Goal: Book appointment/travel/reservation

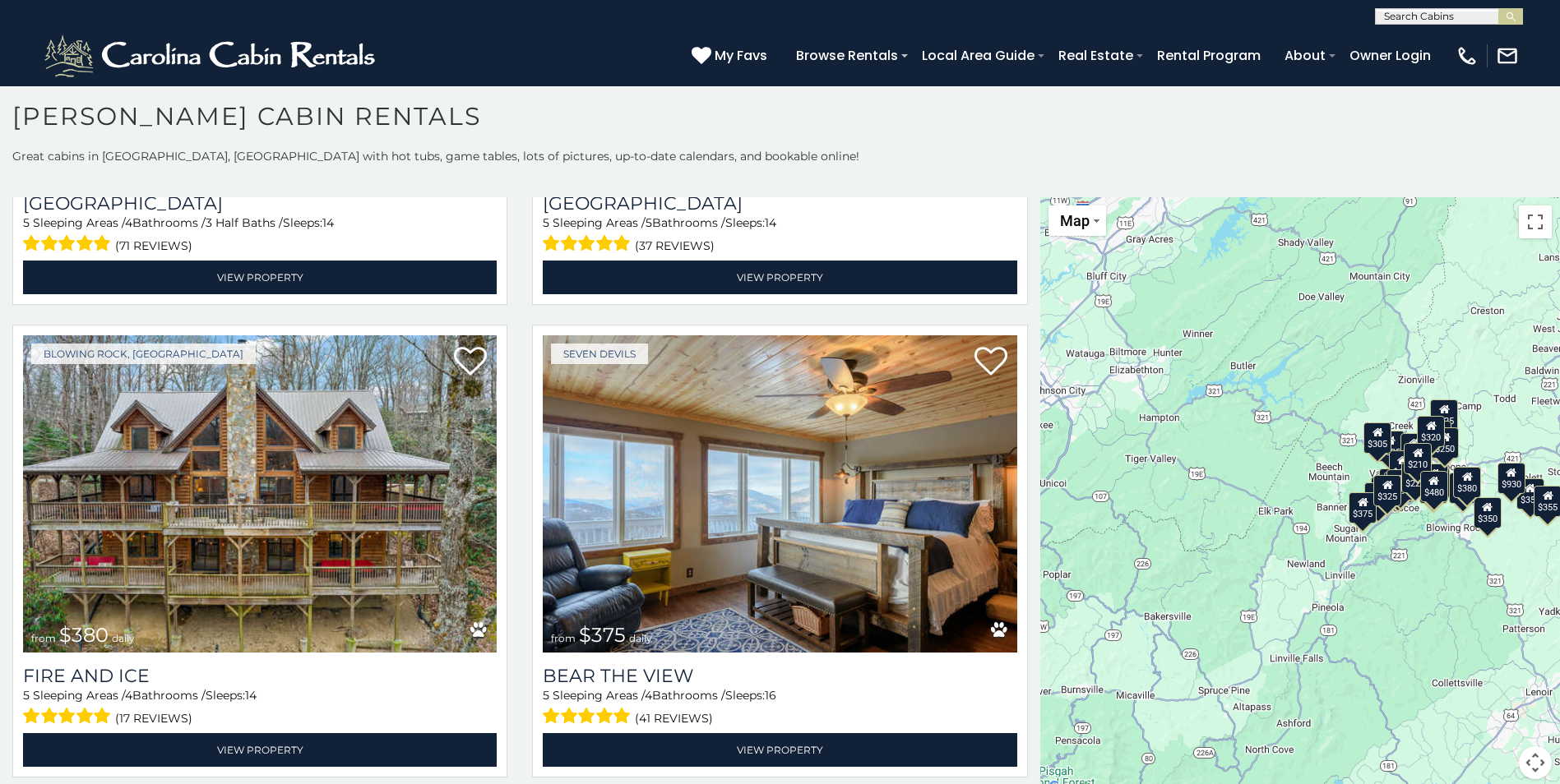
scroll to position [4648, 0]
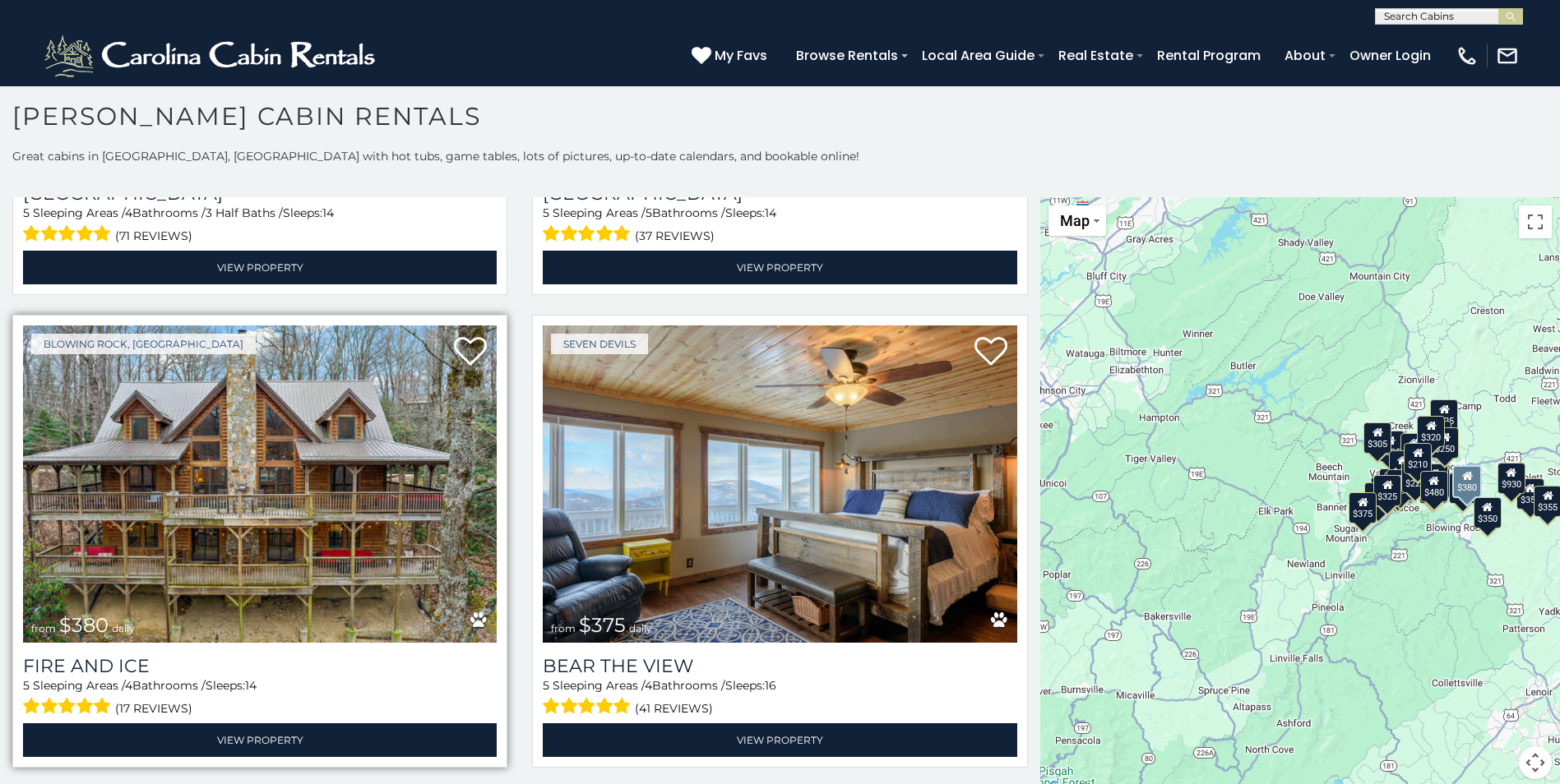
click at [203, 536] on img at bounding box center [259, 484] width 473 height 317
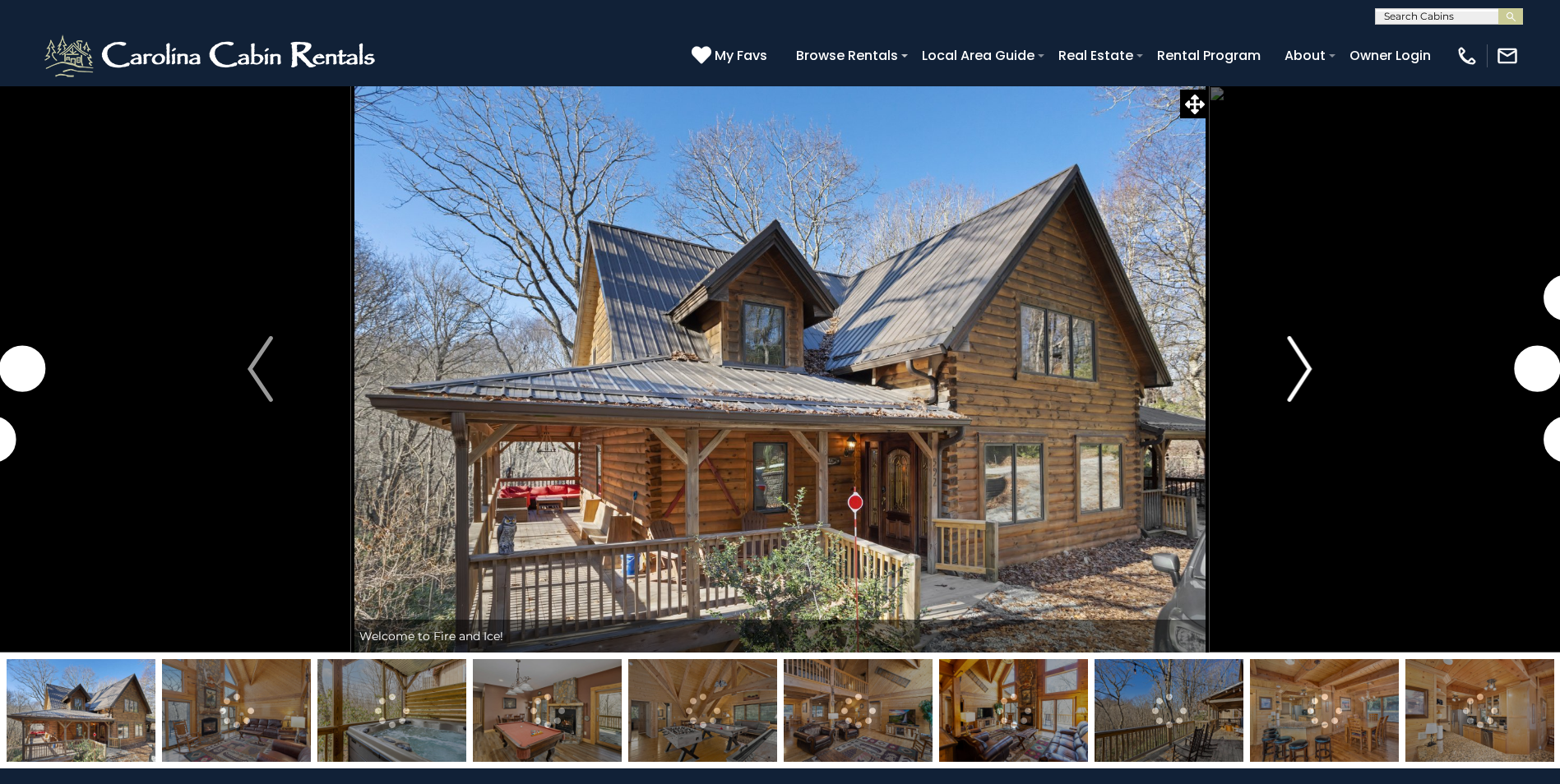
click at [1298, 385] on img "Next" at bounding box center [1299, 369] width 24 height 66
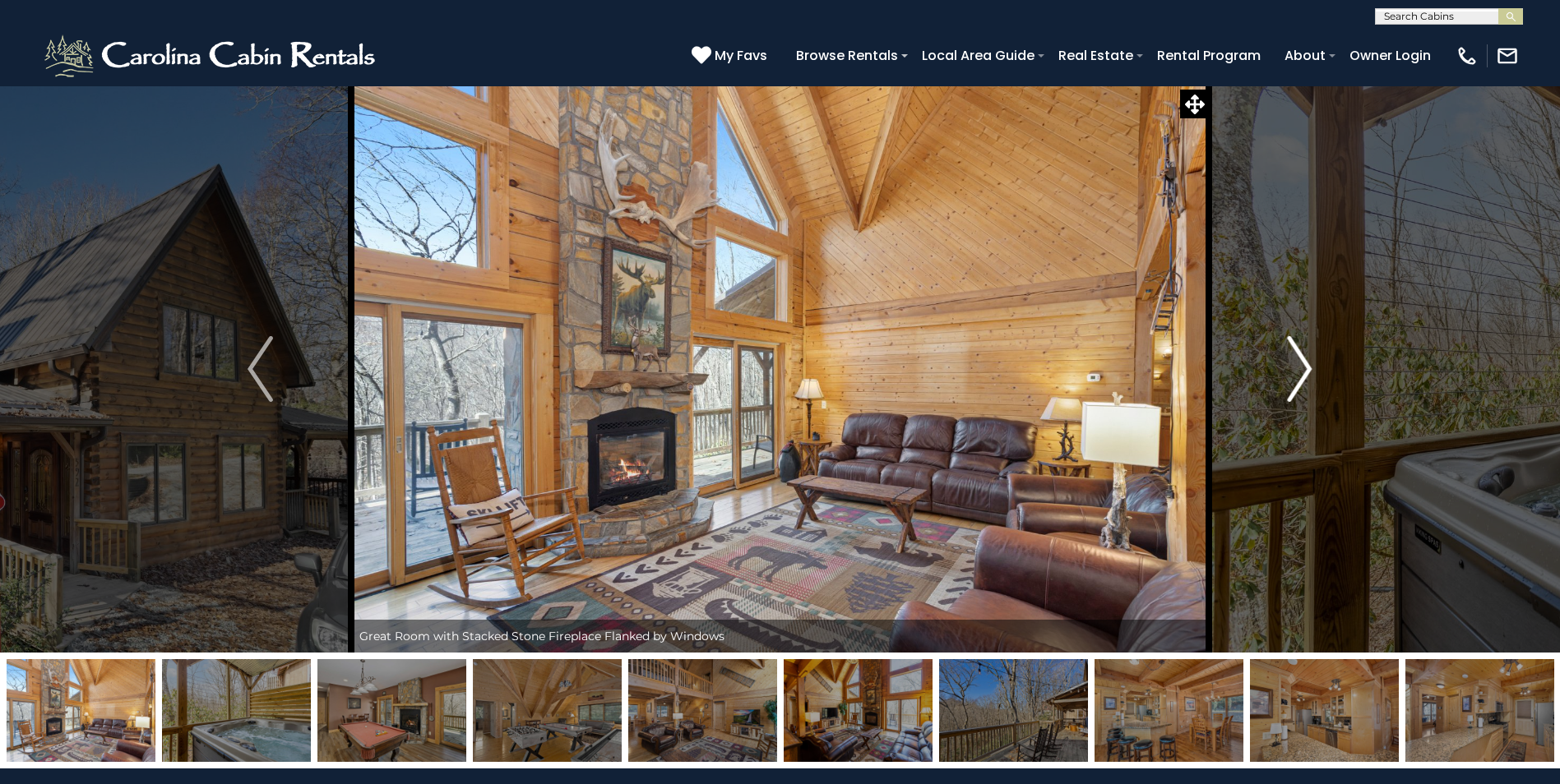
click at [1297, 386] on img "Next" at bounding box center [1299, 369] width 24 height 66
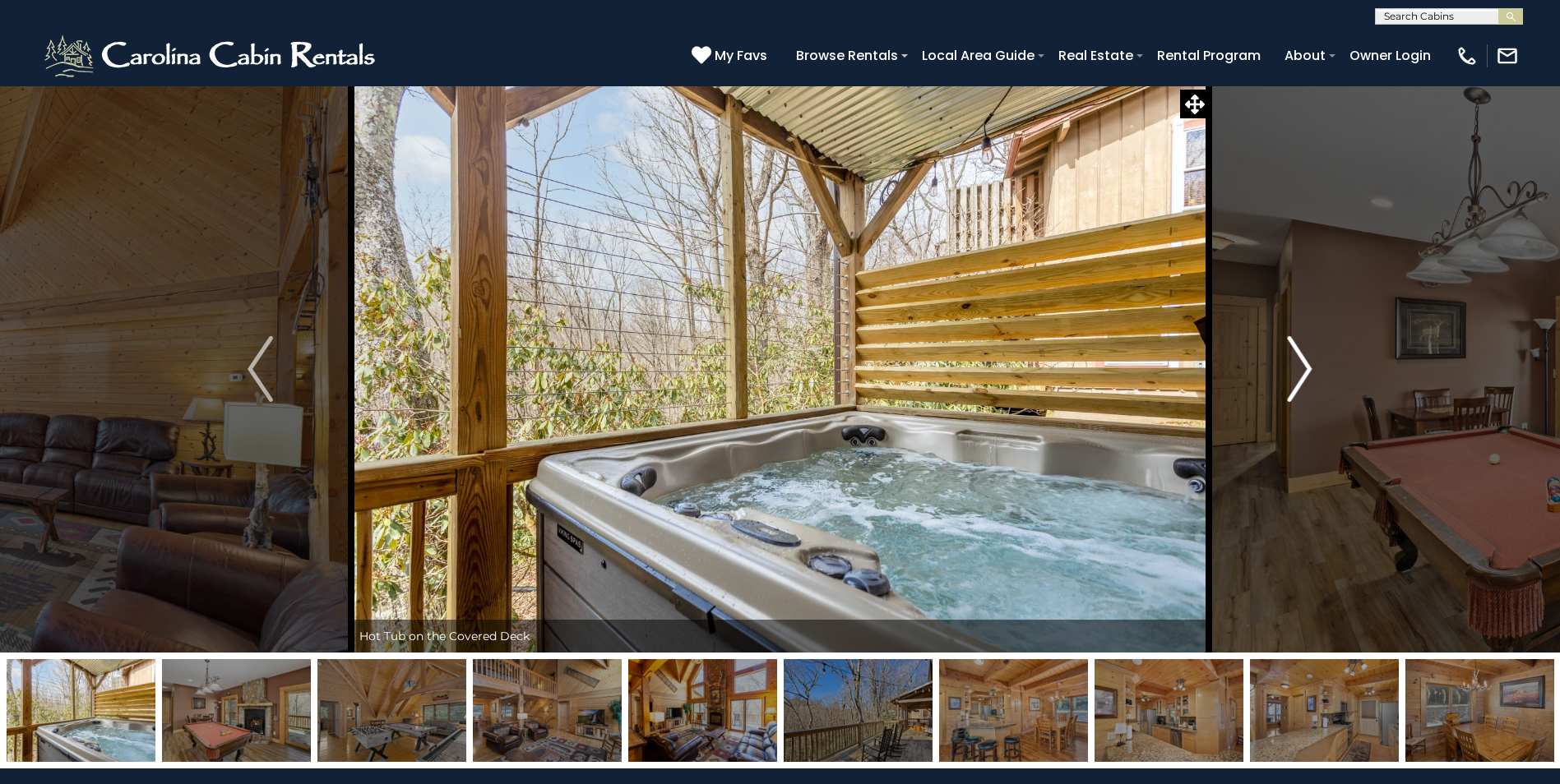
click at [1297, 386] on img "Next" at bounding box center [1299, 369] width 24 height 66
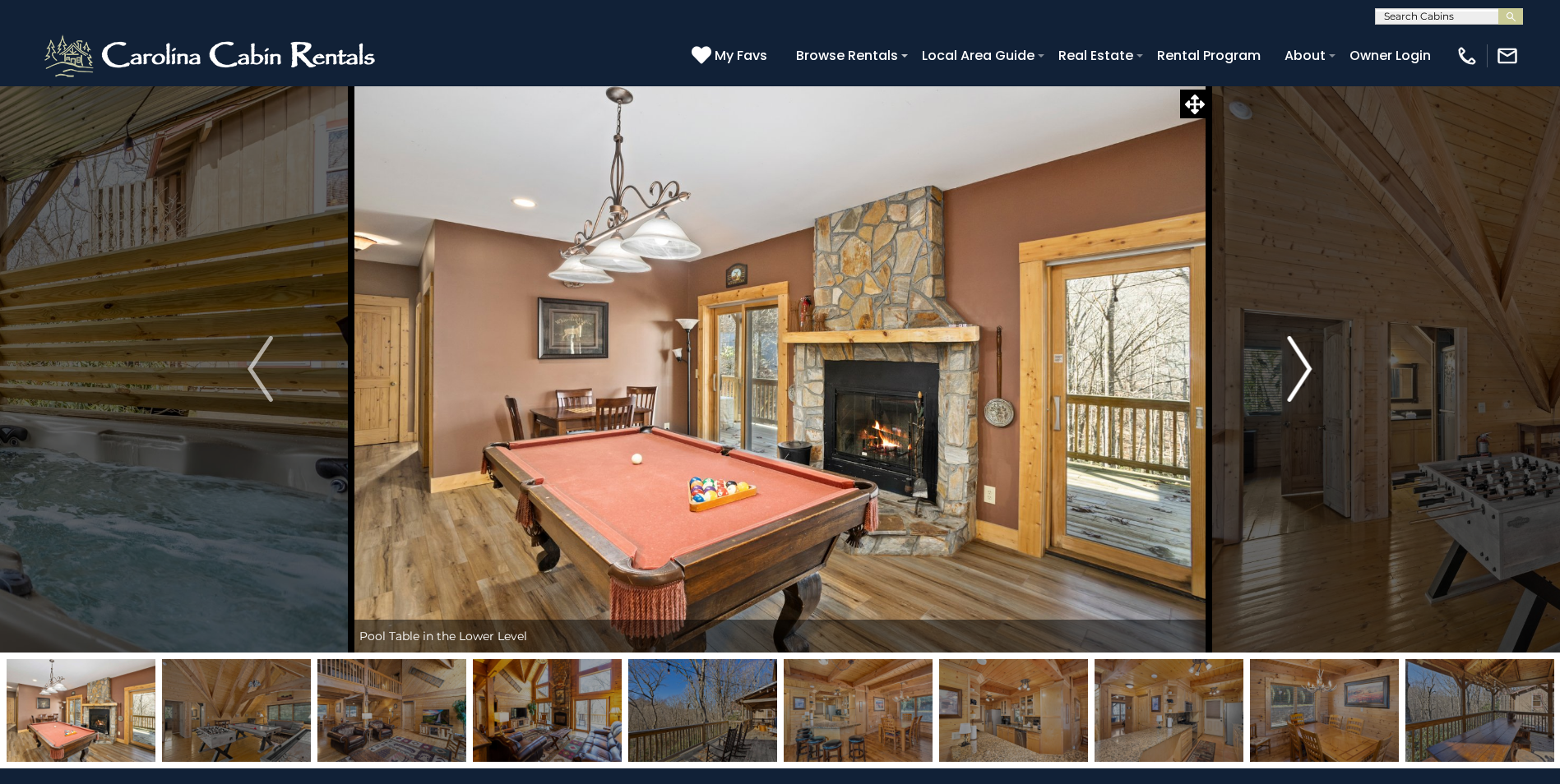
click at [1297, 386] on img "Next" at bounding box center [1299, 369] width 24 height 66
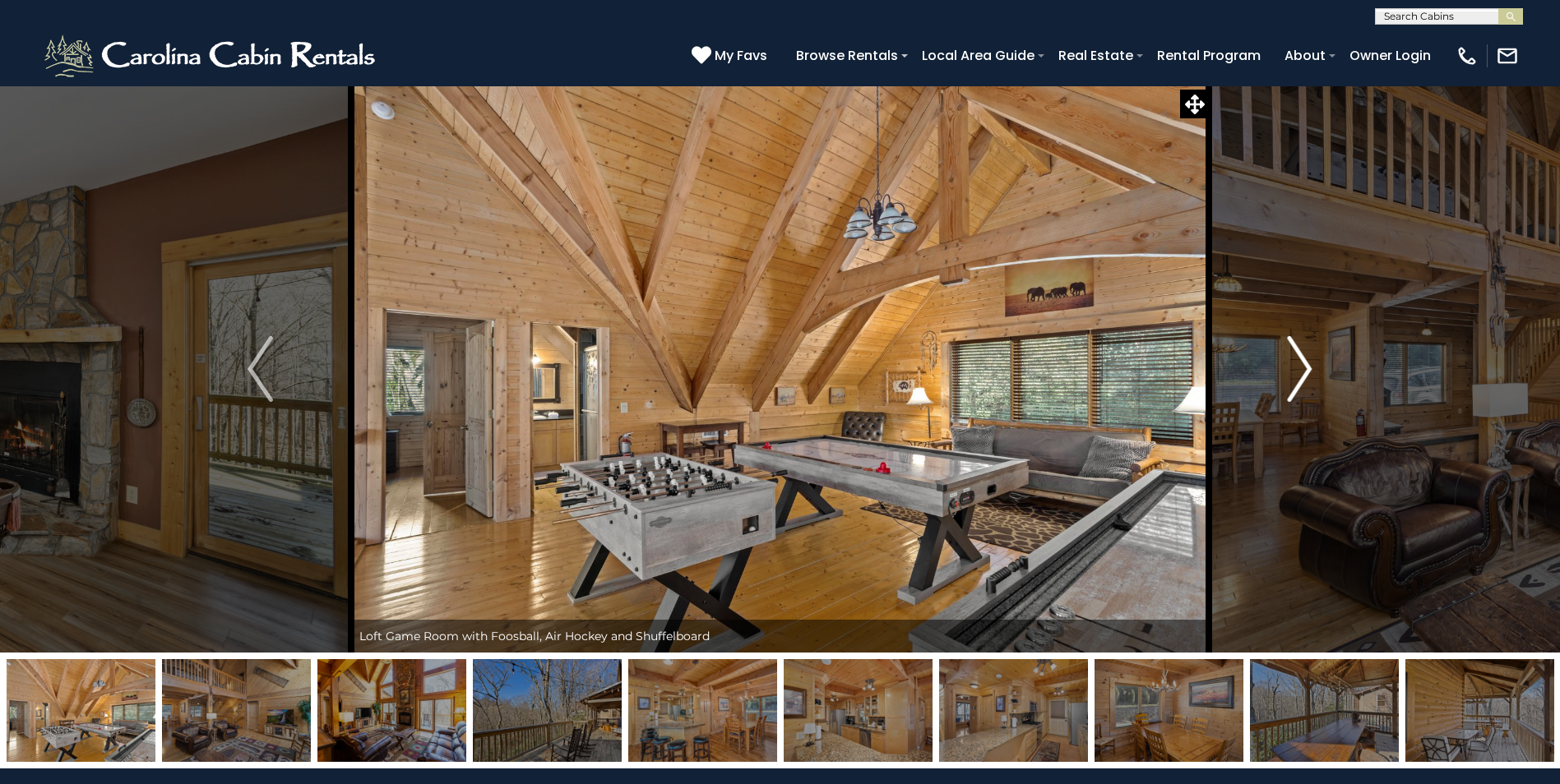
click at [1297, 386] on img "Next" at bounding box center [1299, 369] width 24 height 66
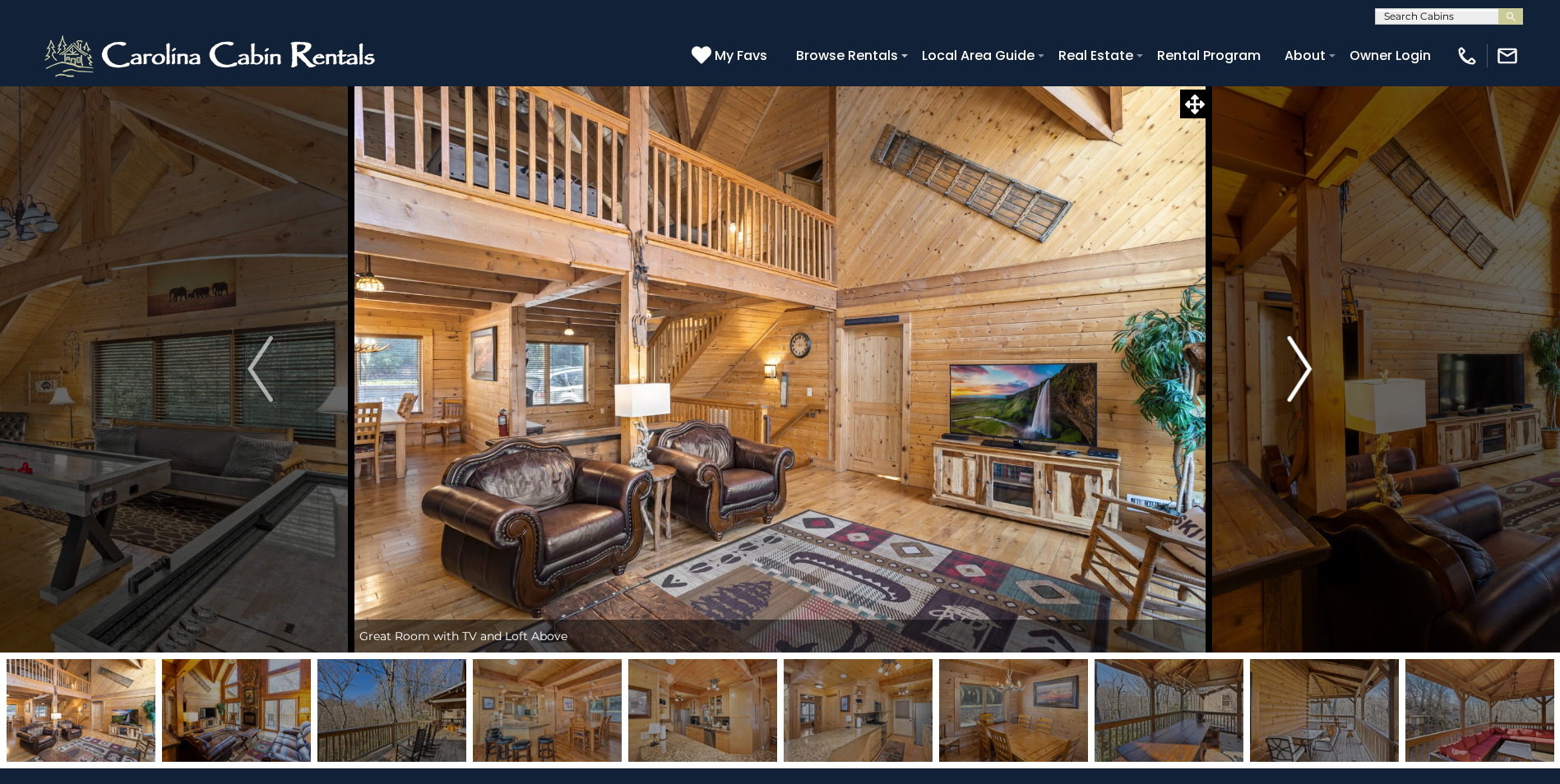
click at [1297, 386] on img "Next" at bounding box center [1299, 369] width 24 height 66
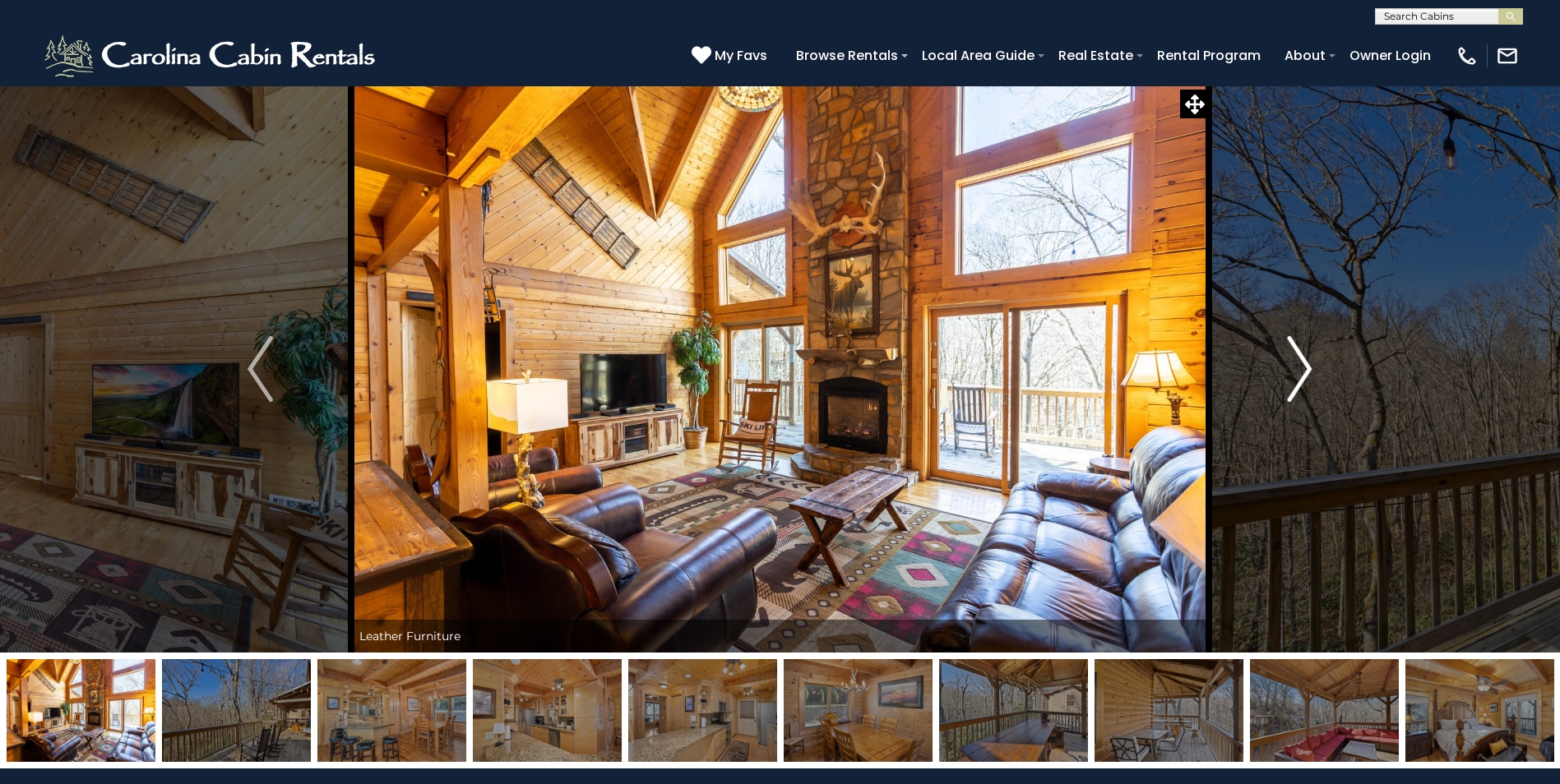
click at [1297, 386] on img "Next" at bounding box center [1299, 369] width 24 height 66
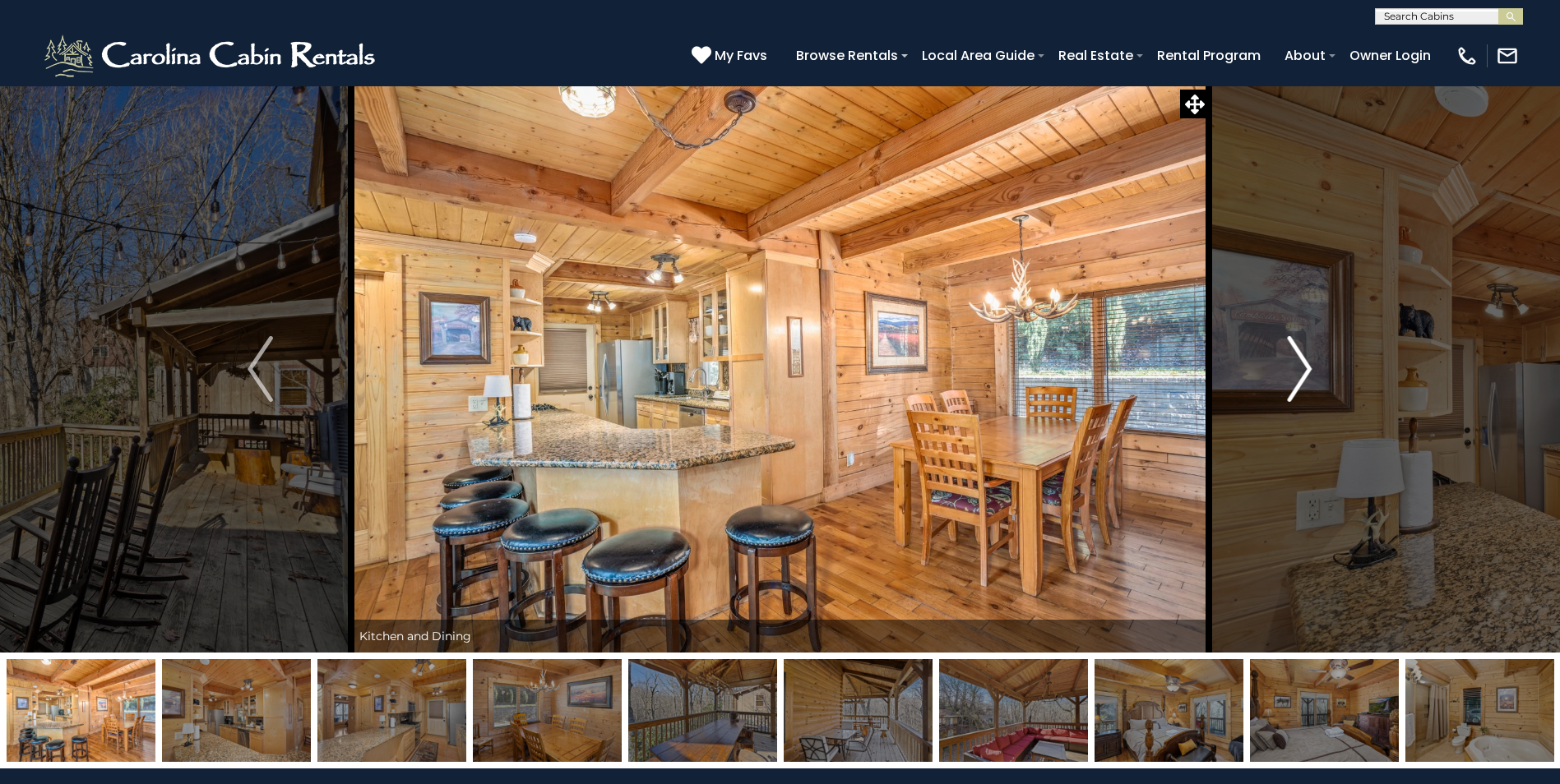
click at [1297, 386] on img "Next" at bounding box center [1299, 369] width 24 height 66
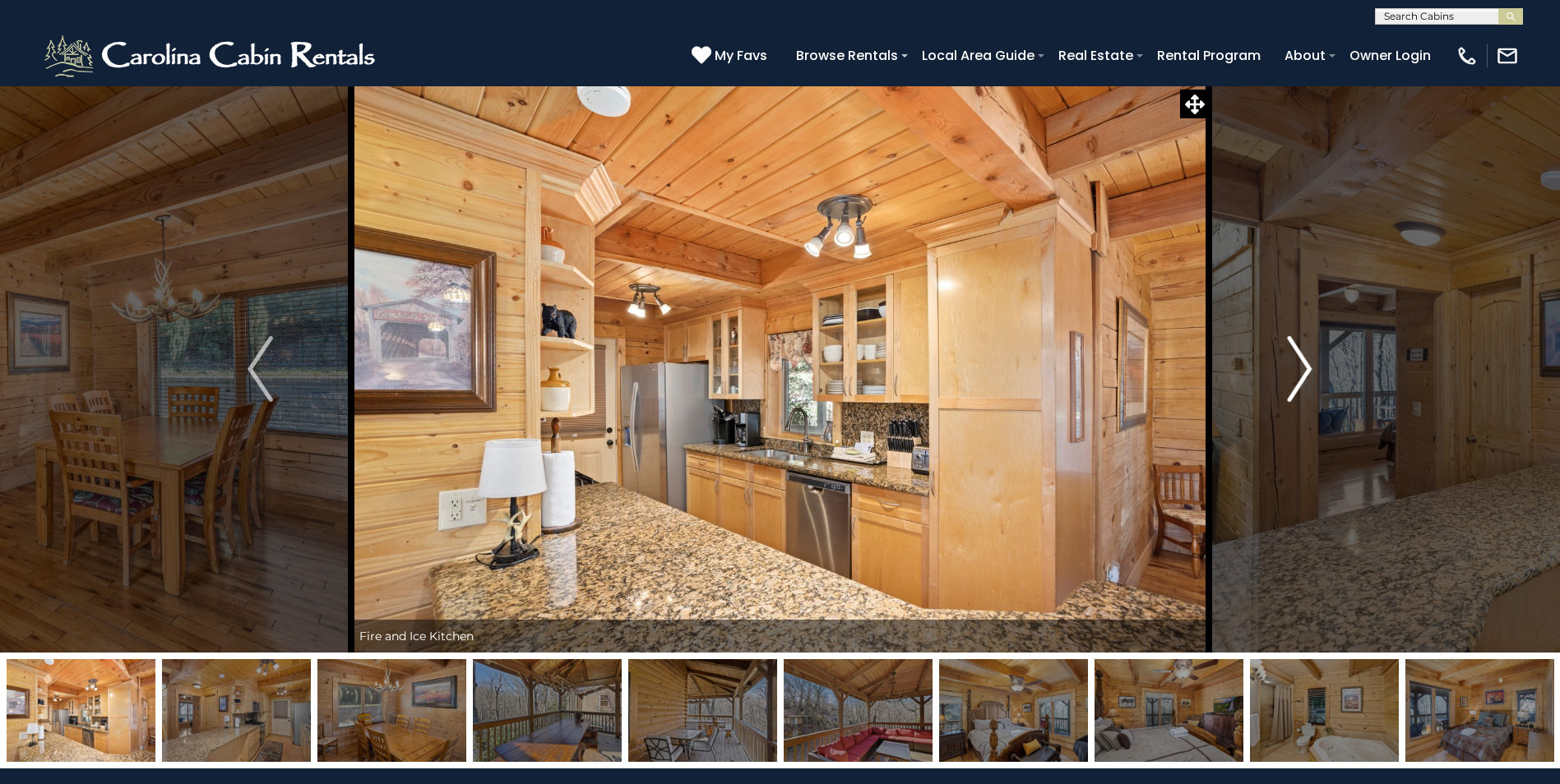
click at [1297, 386] on img "Next" at bounding box center [1299, 369] width 24 height 66
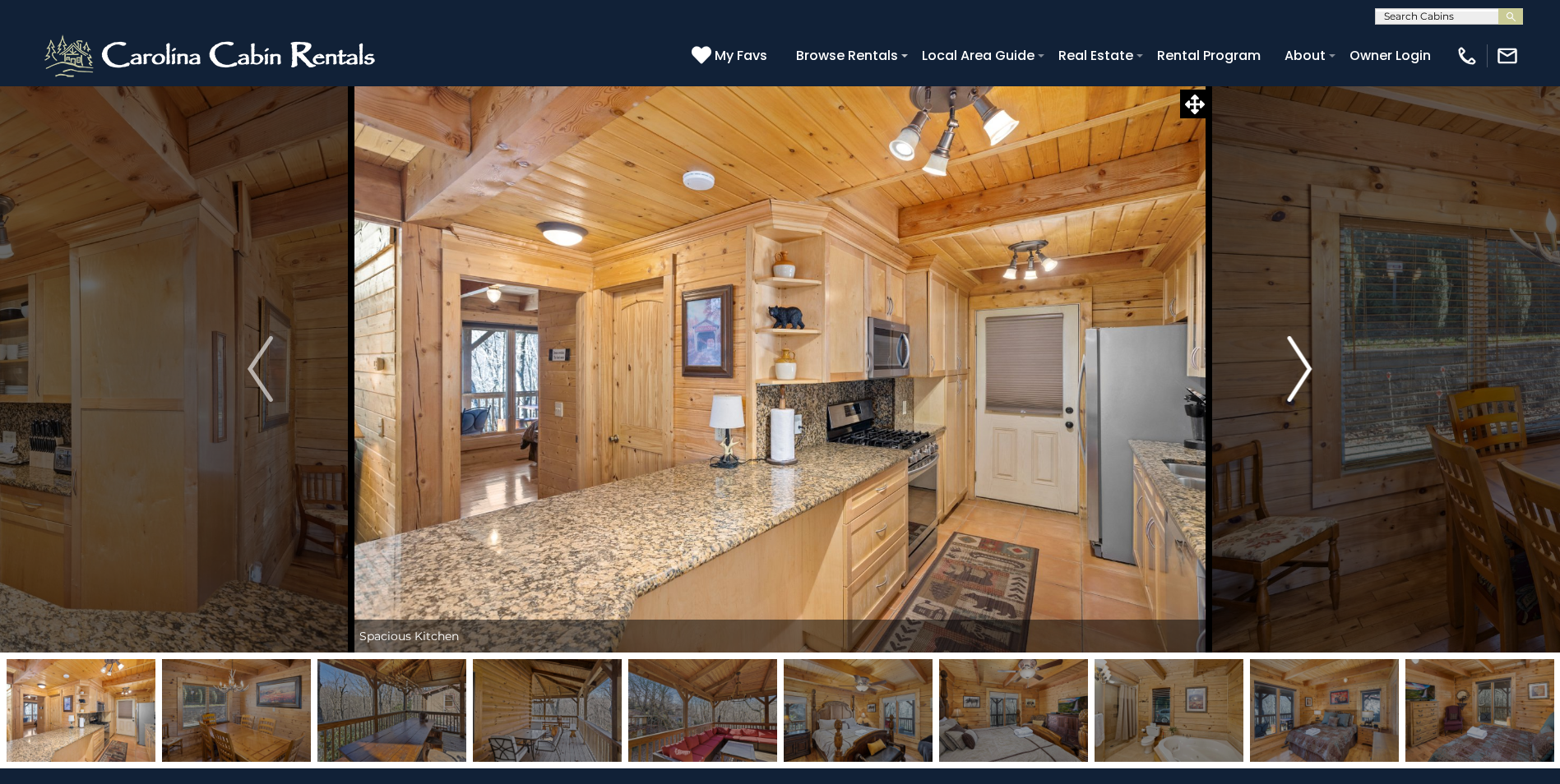
click at [1297, 386] on img "Next" at bounding box center [1299, 369] width 24 height 66
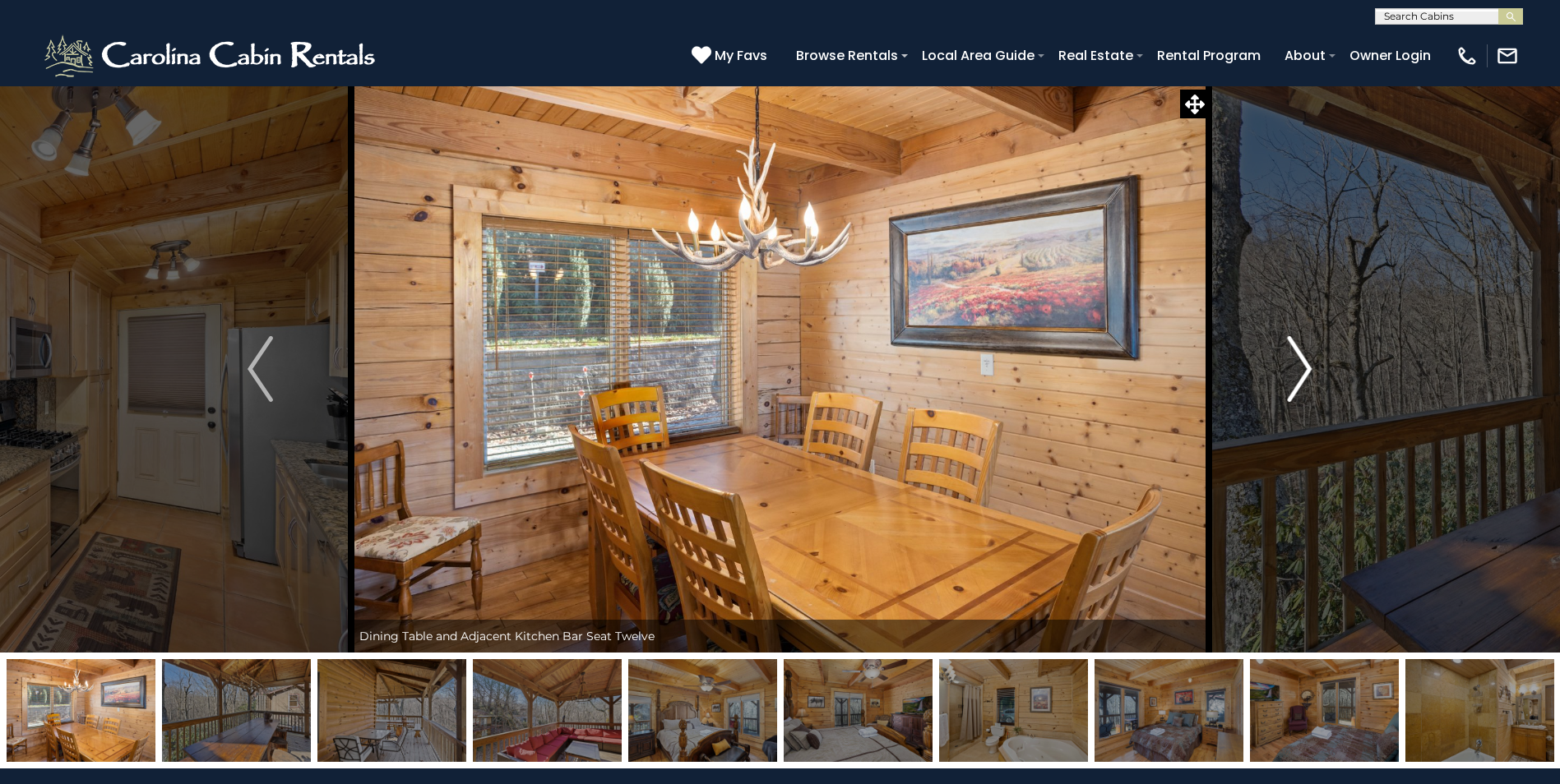
click at [1297, 386] on img "Next" at bounding box center [1299, 369] width 24 height 66
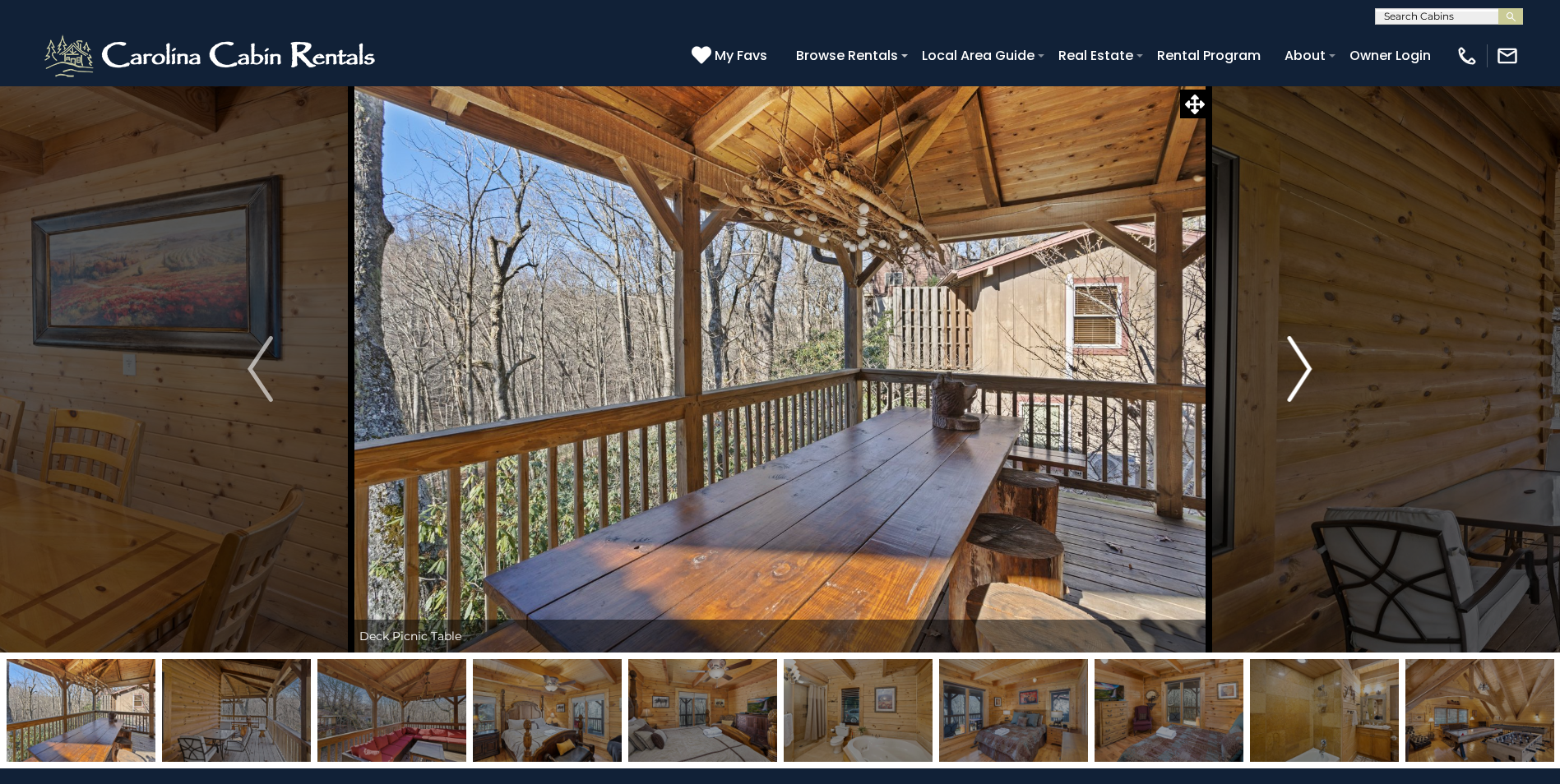
click at [1297, 386] on img "Next" at bounding box center [1299, 369] width 24 height 66
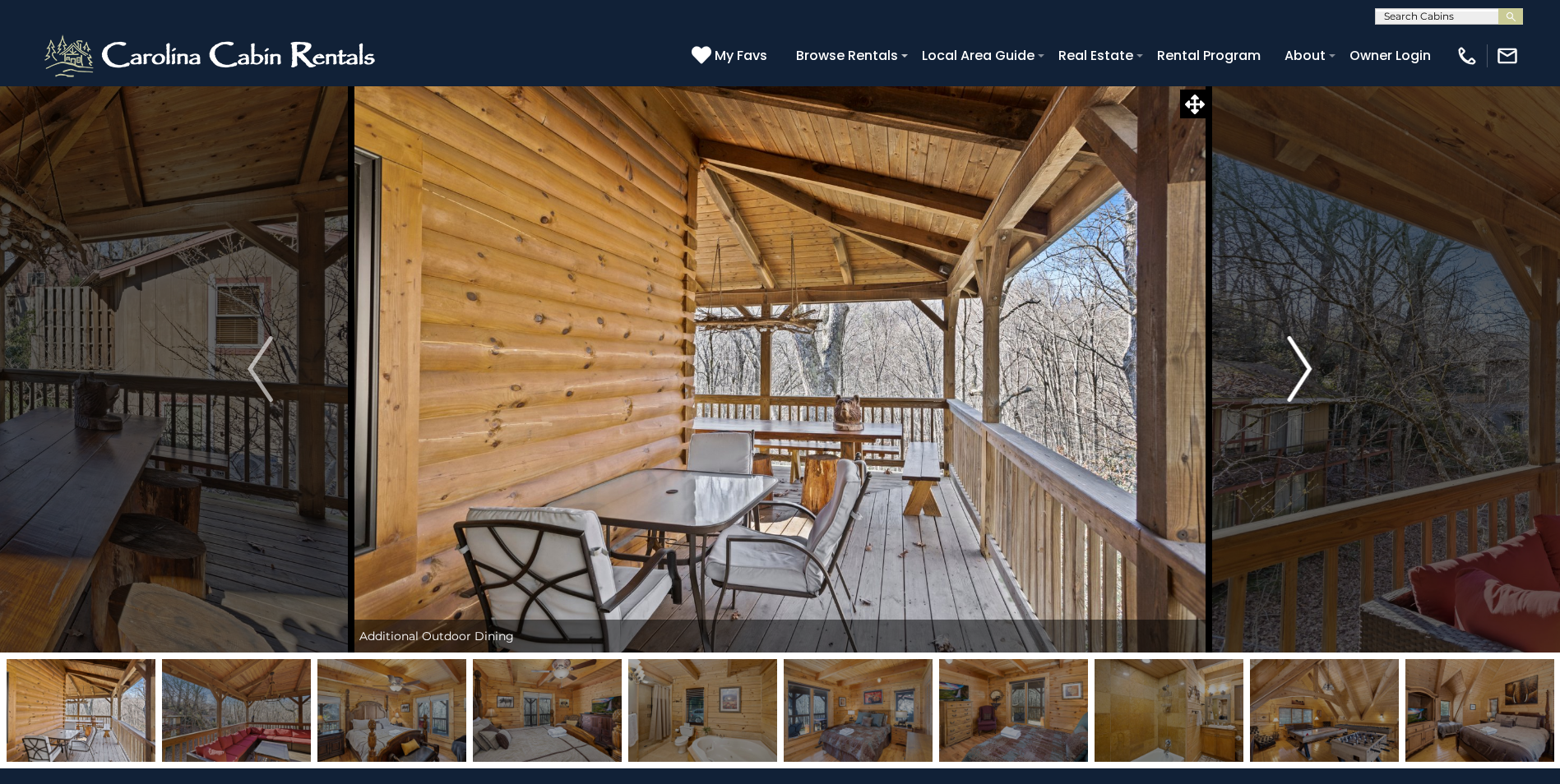
click at [1297, 386] on img "Next" at bounding box center [1299, 369] width 24 height 66
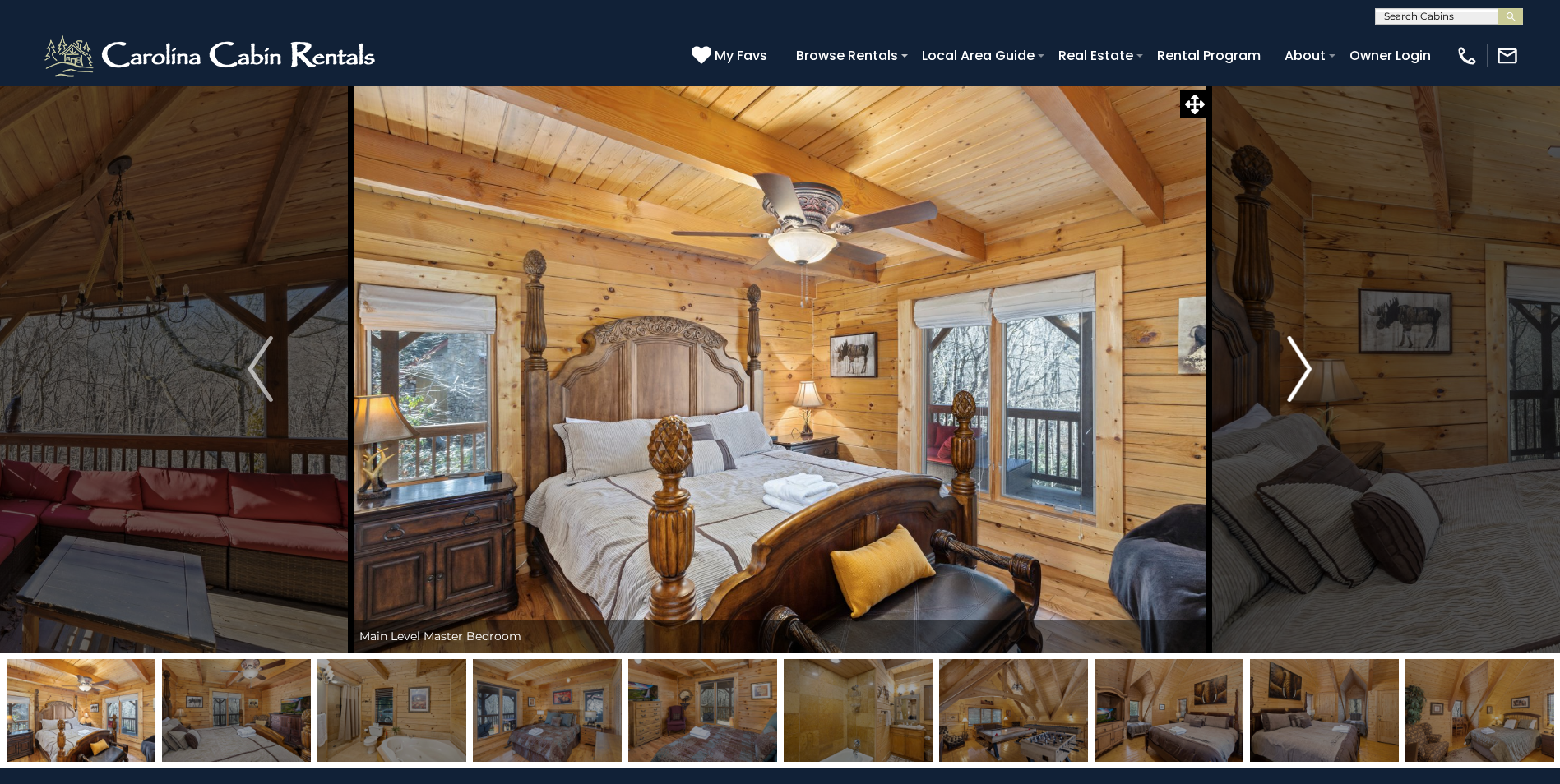
click at [1297, 386] on img "Next" at bounding box center [1299, 369] width 24 height 66
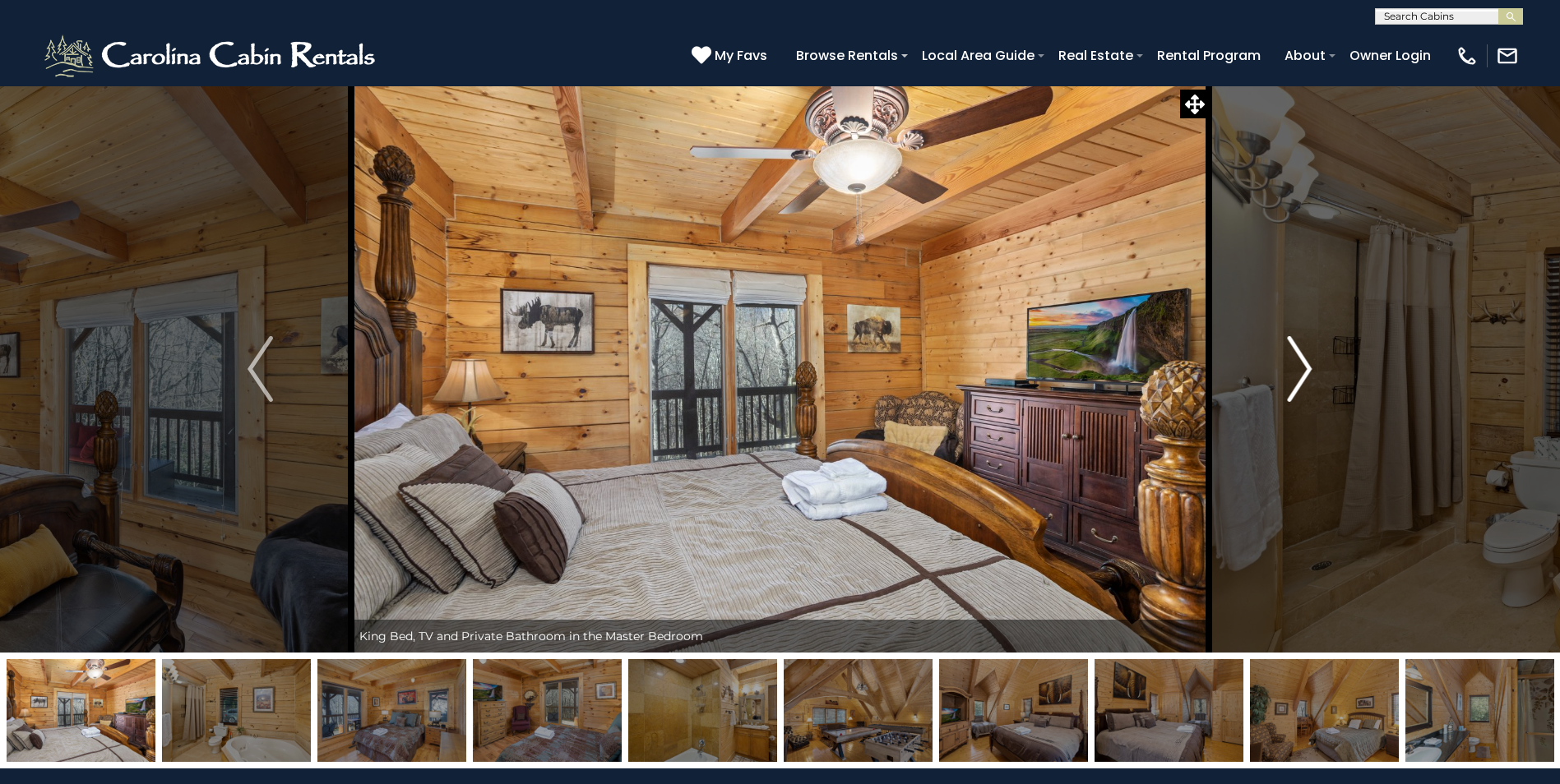
click at [1297, 386] on img "Next" at bounding box center [1299, 369] width 24 height 66
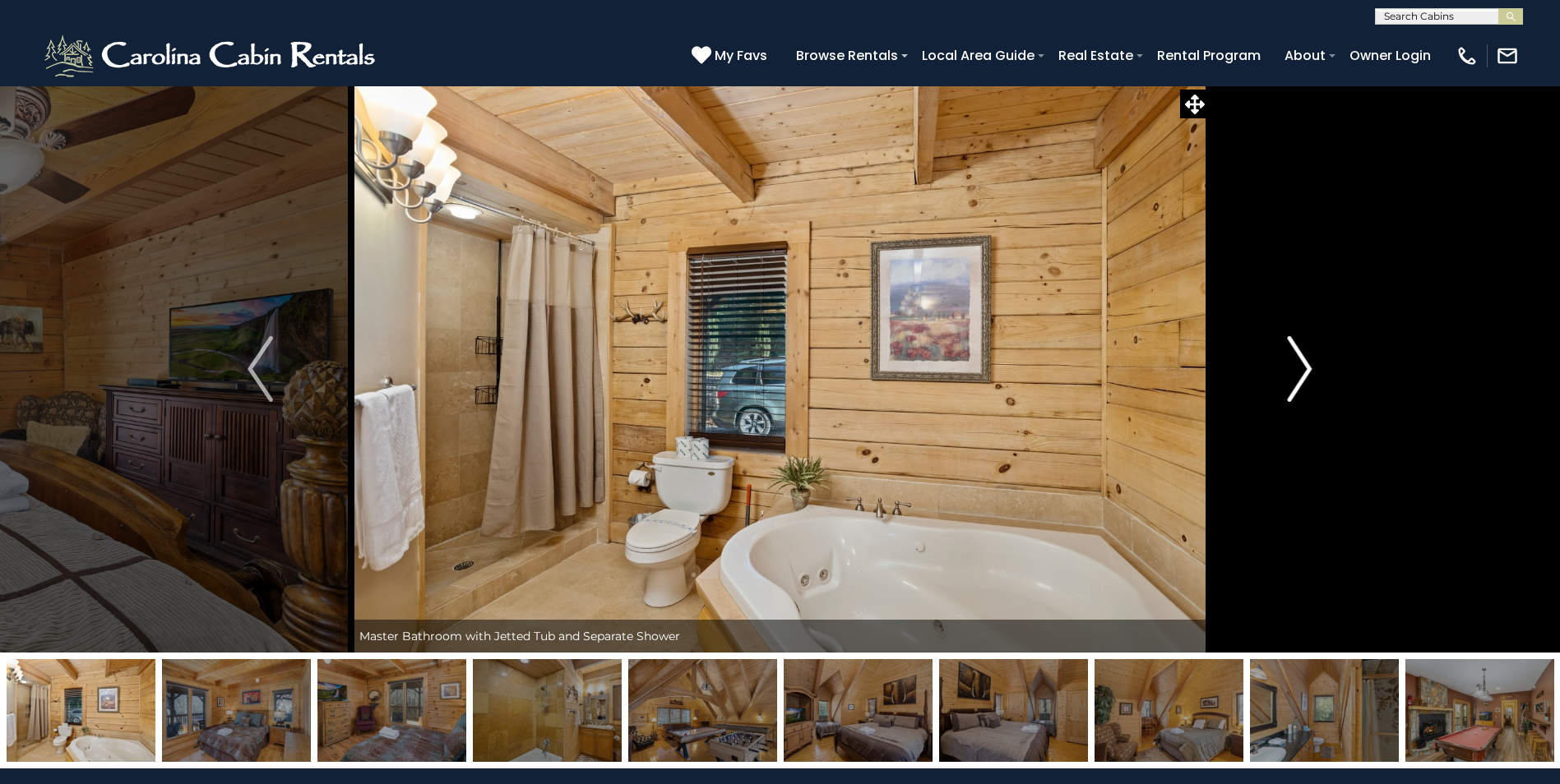
click at [1297, 386] on img "Next" at bounding box center [1299, 369] width 24 height 66
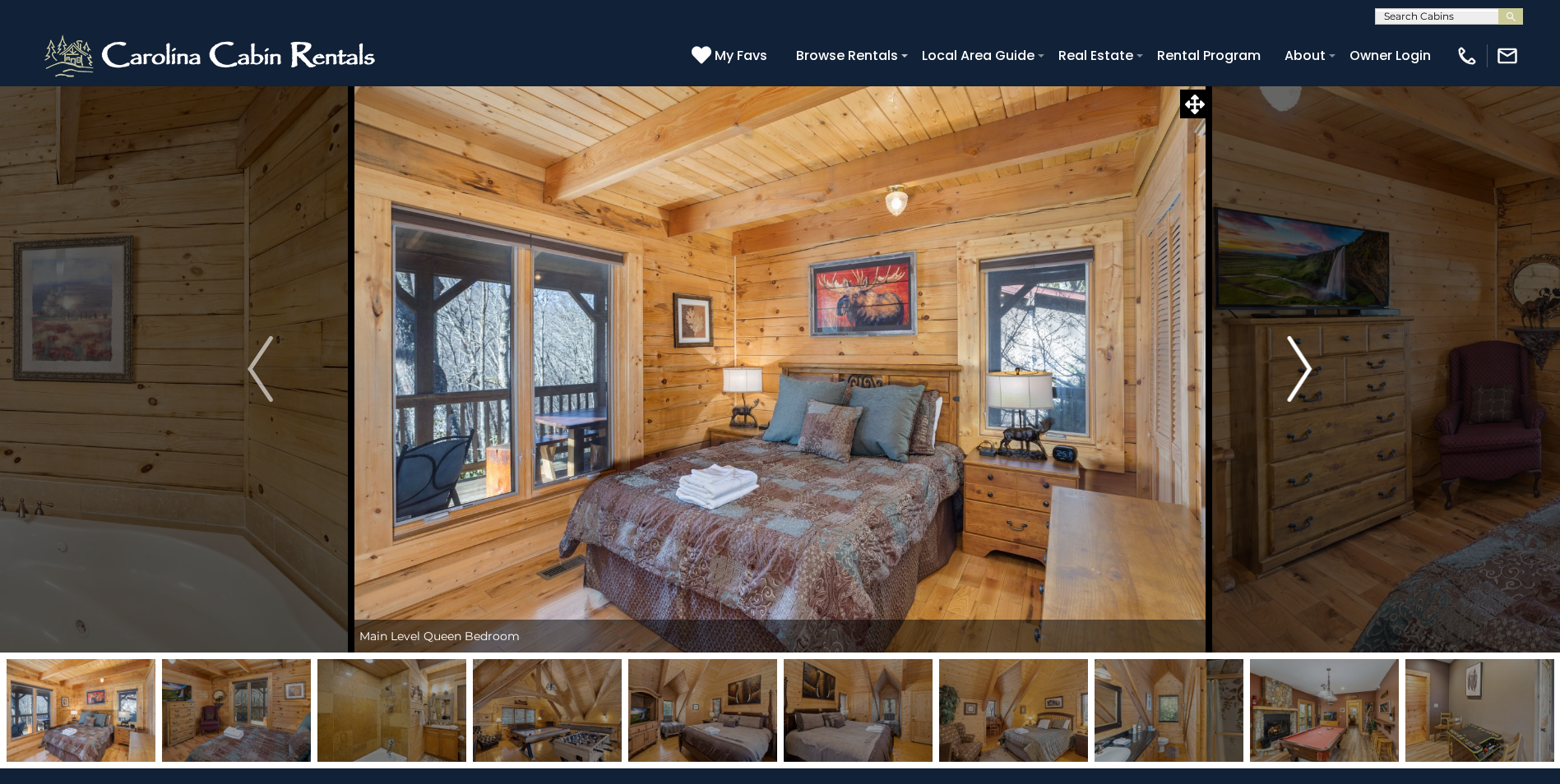
click at [1297, 386] on img "Next" at bounding box center [1299, 369] width 24 height 66
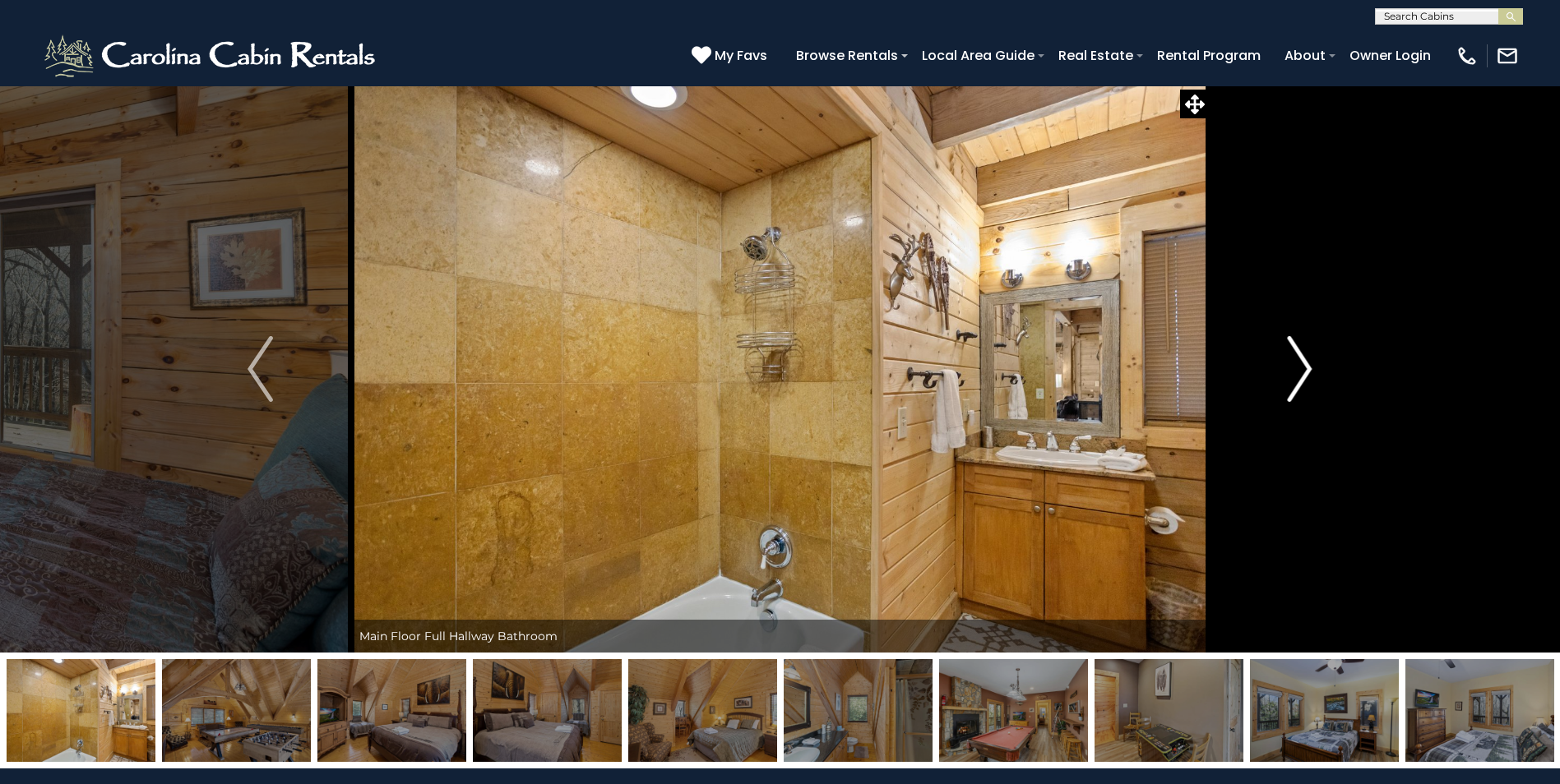
click at [1297, 386] on img "Next" at bounding box center [1299, 369] width 24 height 66
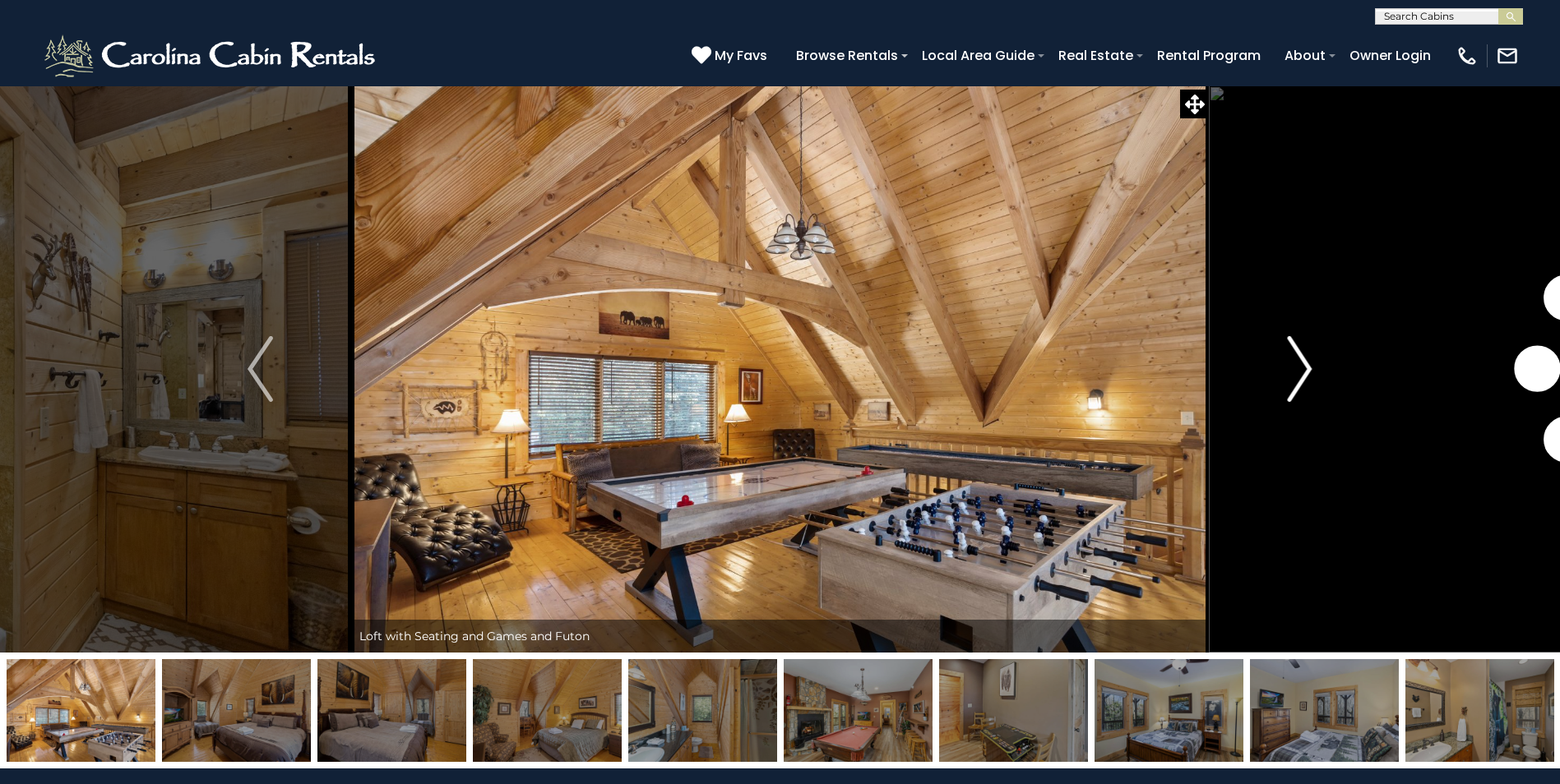
click at [1297, 386] on img "Next" at bounding box center [1299, 369] width 24 height 66
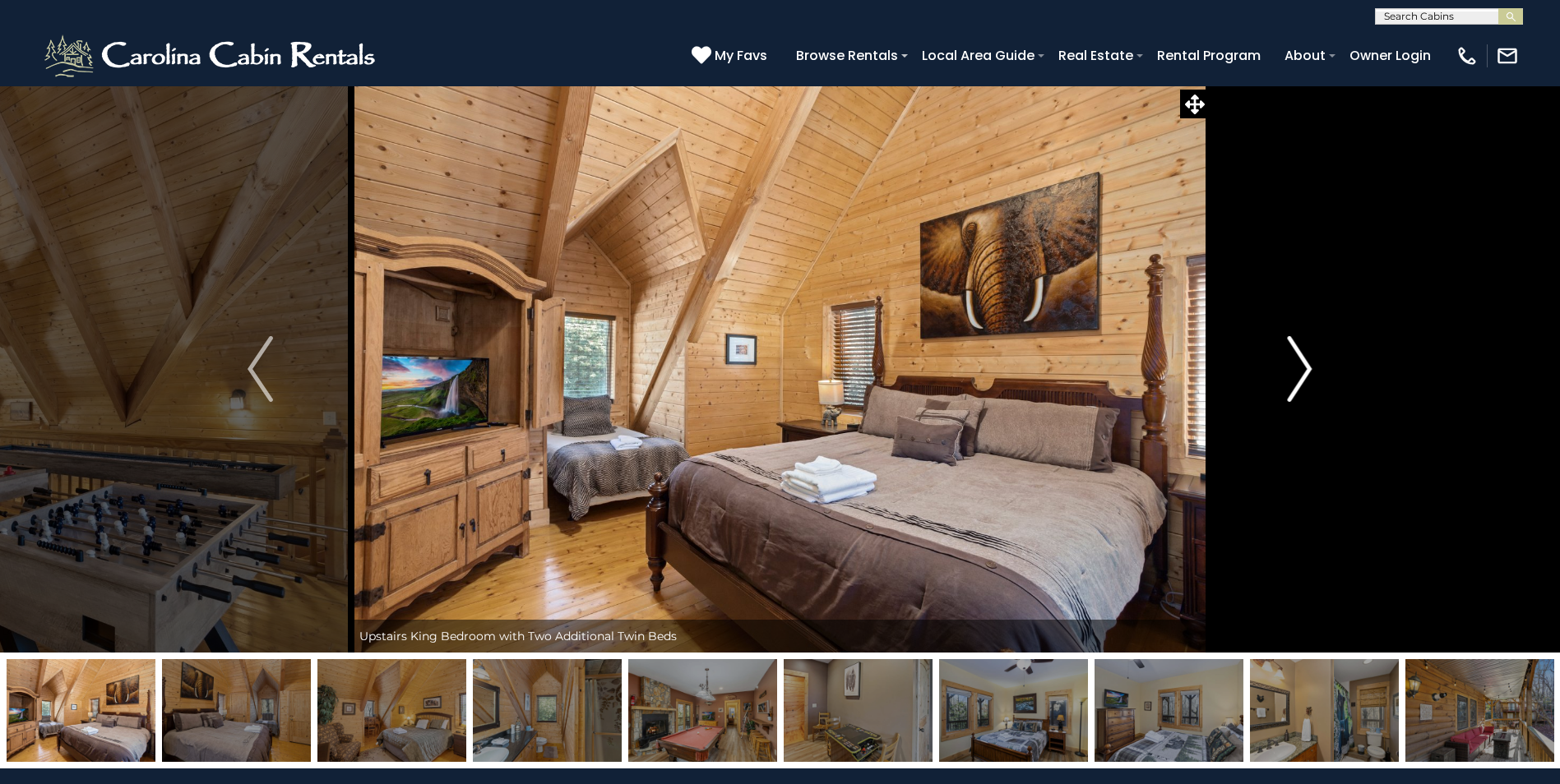
click at [1297, 386] on img "Next" at bounding box center [1299, 369] width 24 height 66
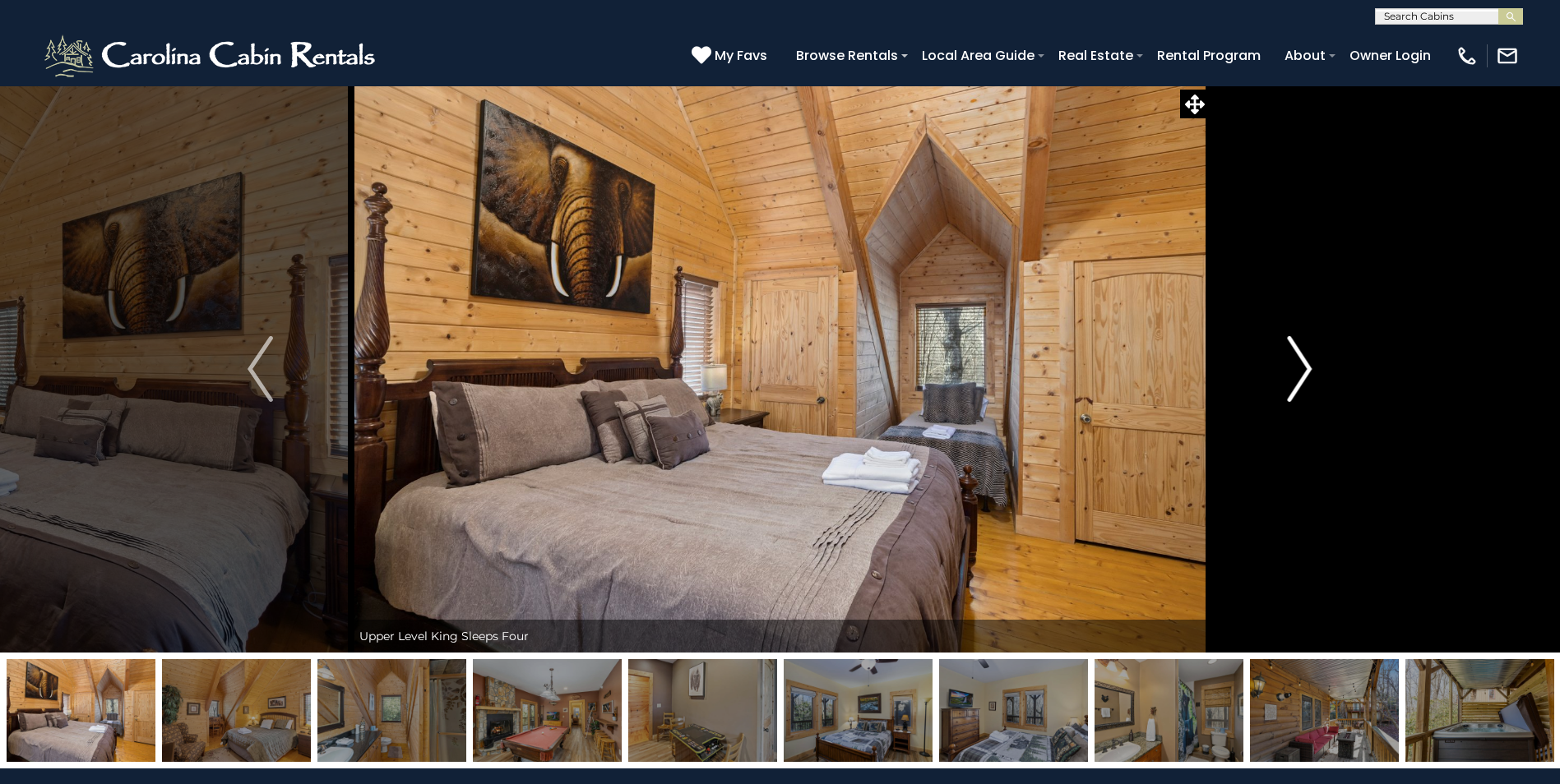
click at [1297, 386] on img "Next" at bounding box center [1299, 369] width 24 height 66
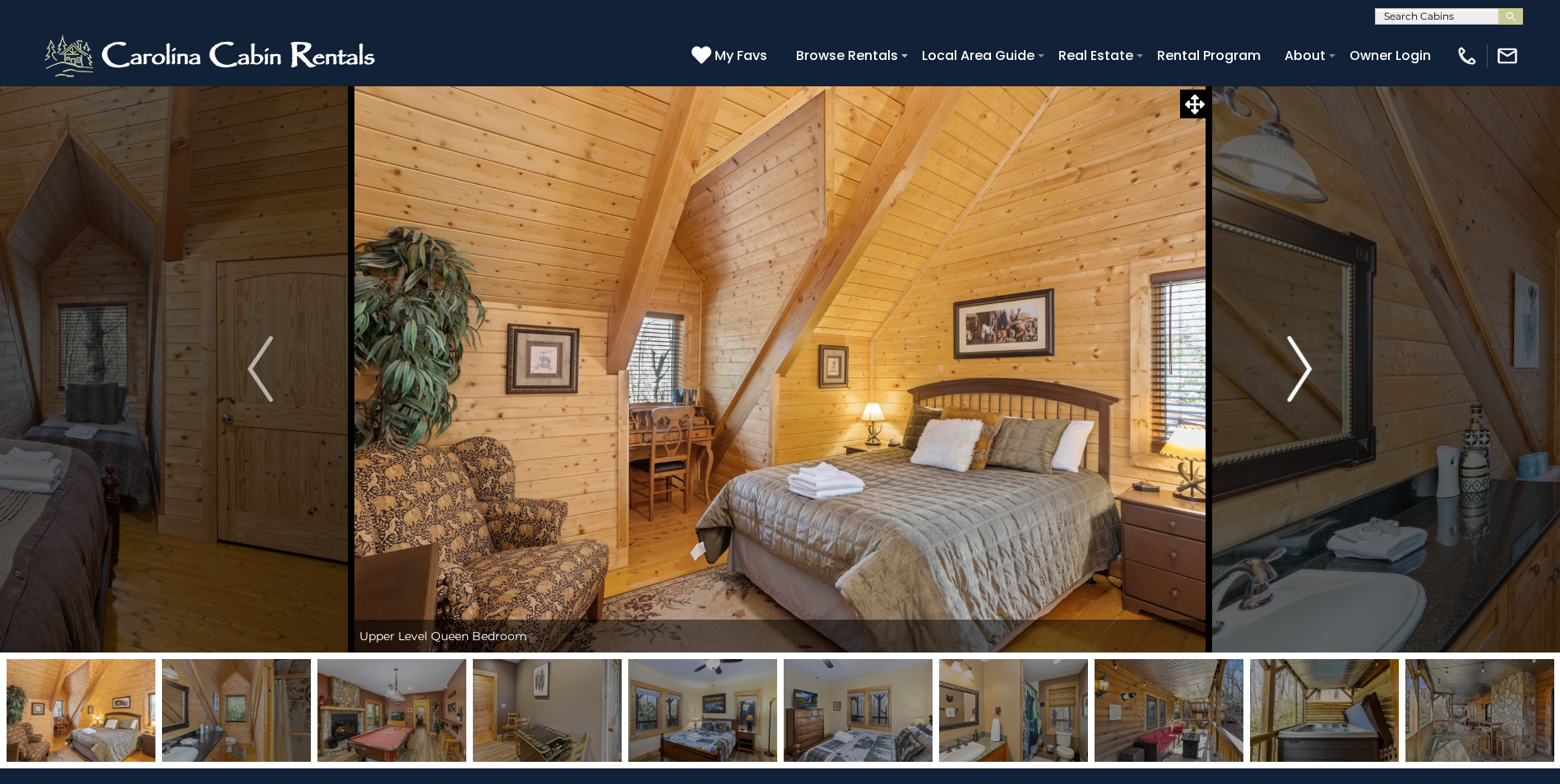
click at [1297, 386] on img "Next" at bounding box center [1299, 369] width 24 height 66
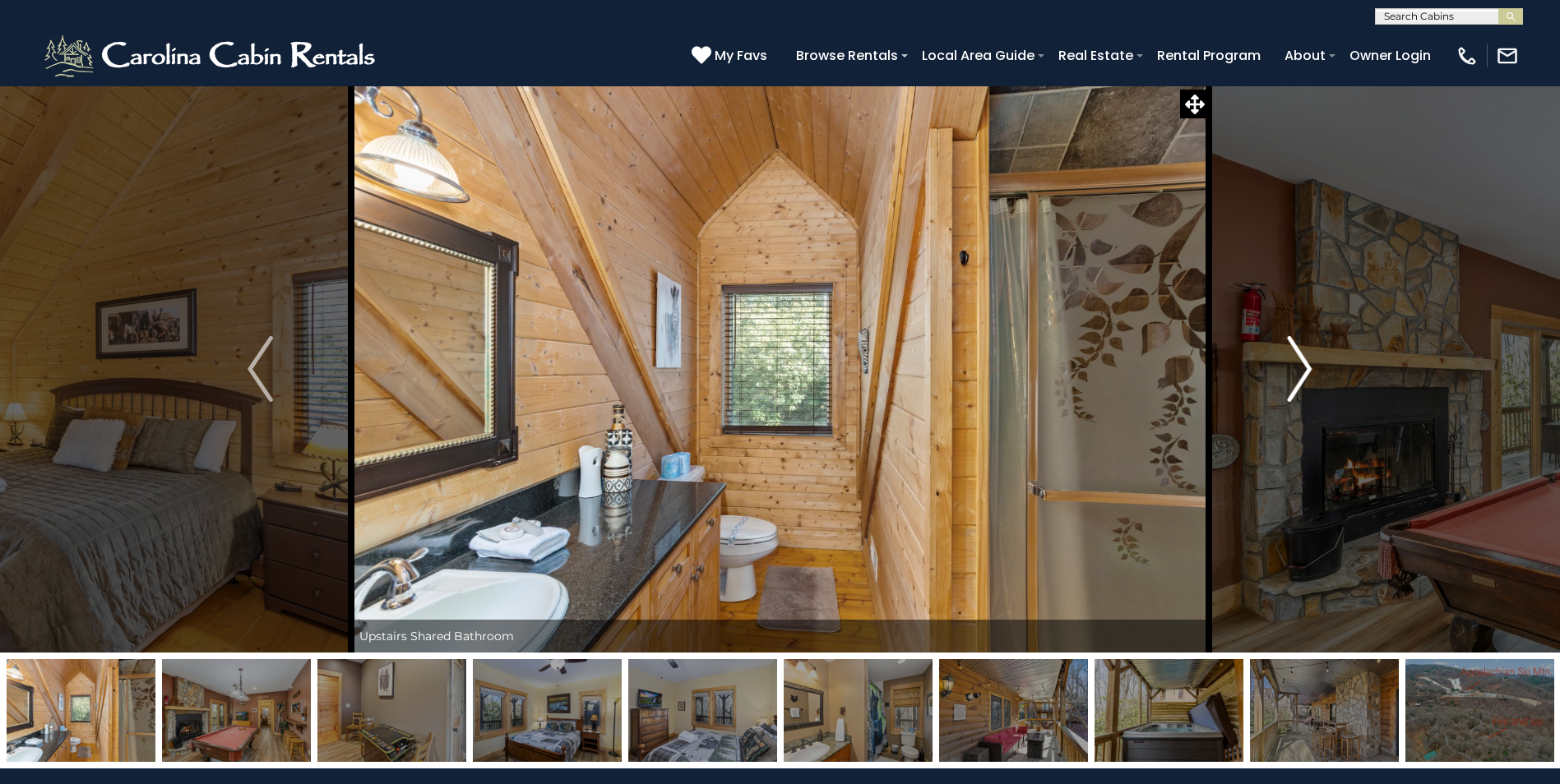
click at [1297, 386] on img "Next" at bounding box center [1299, 369] width 24 height 66
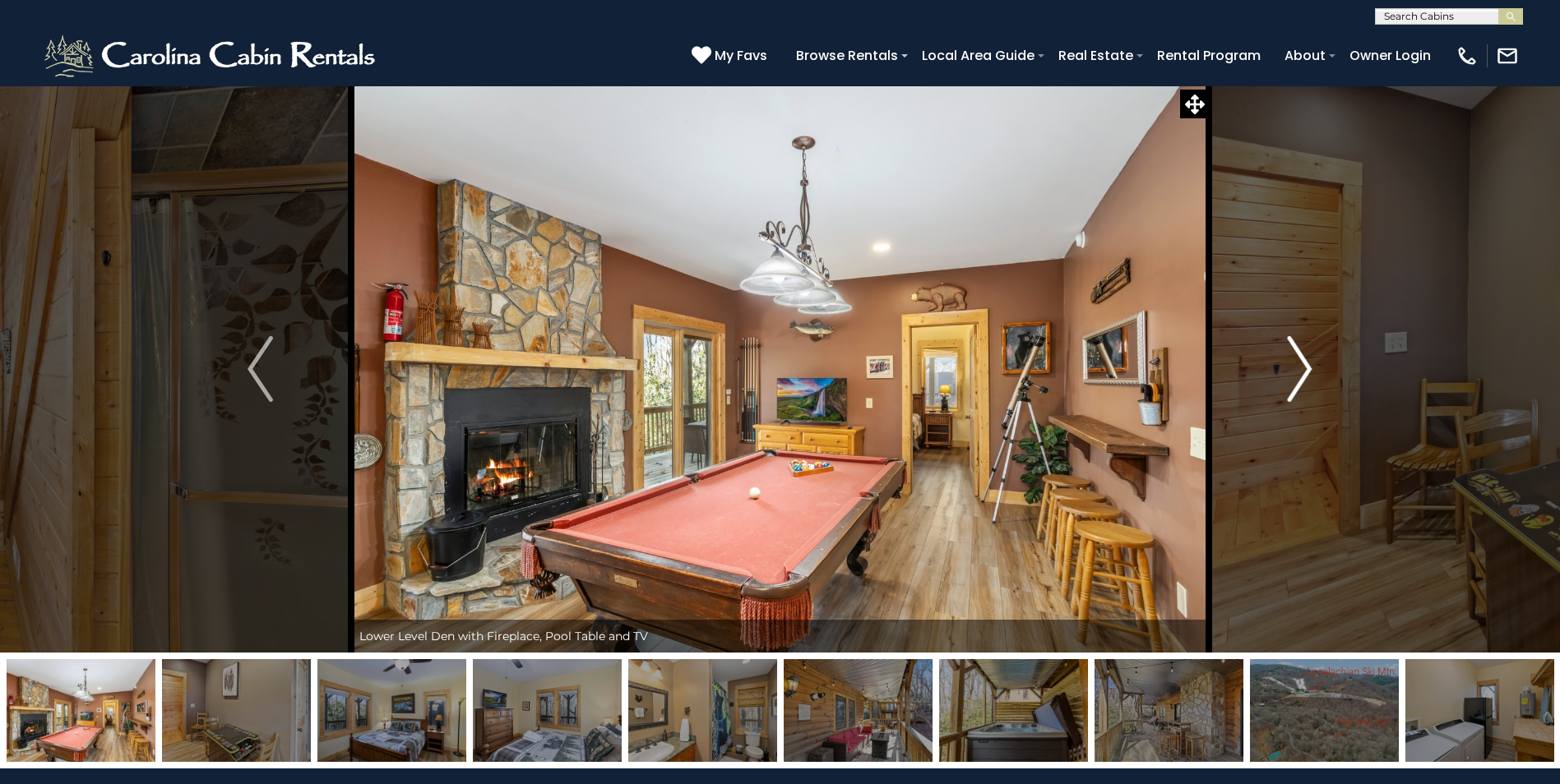
click at [1297, 386] on img "Next" at bounding box center [1299, 369] width 24 height 66
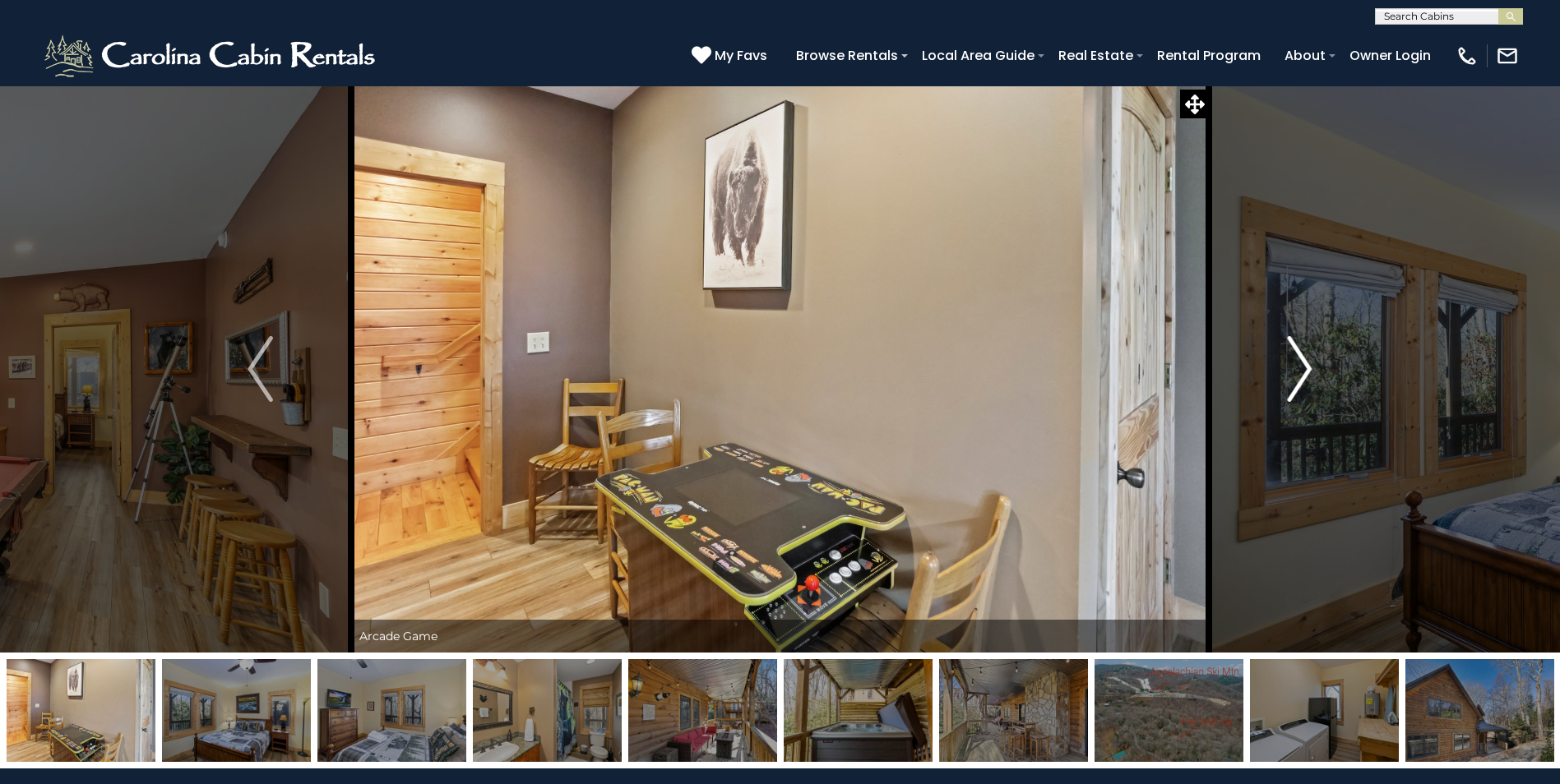
click at [1297, 386] on img "Next" at bounding box center [1299, 369] width 24 height 66
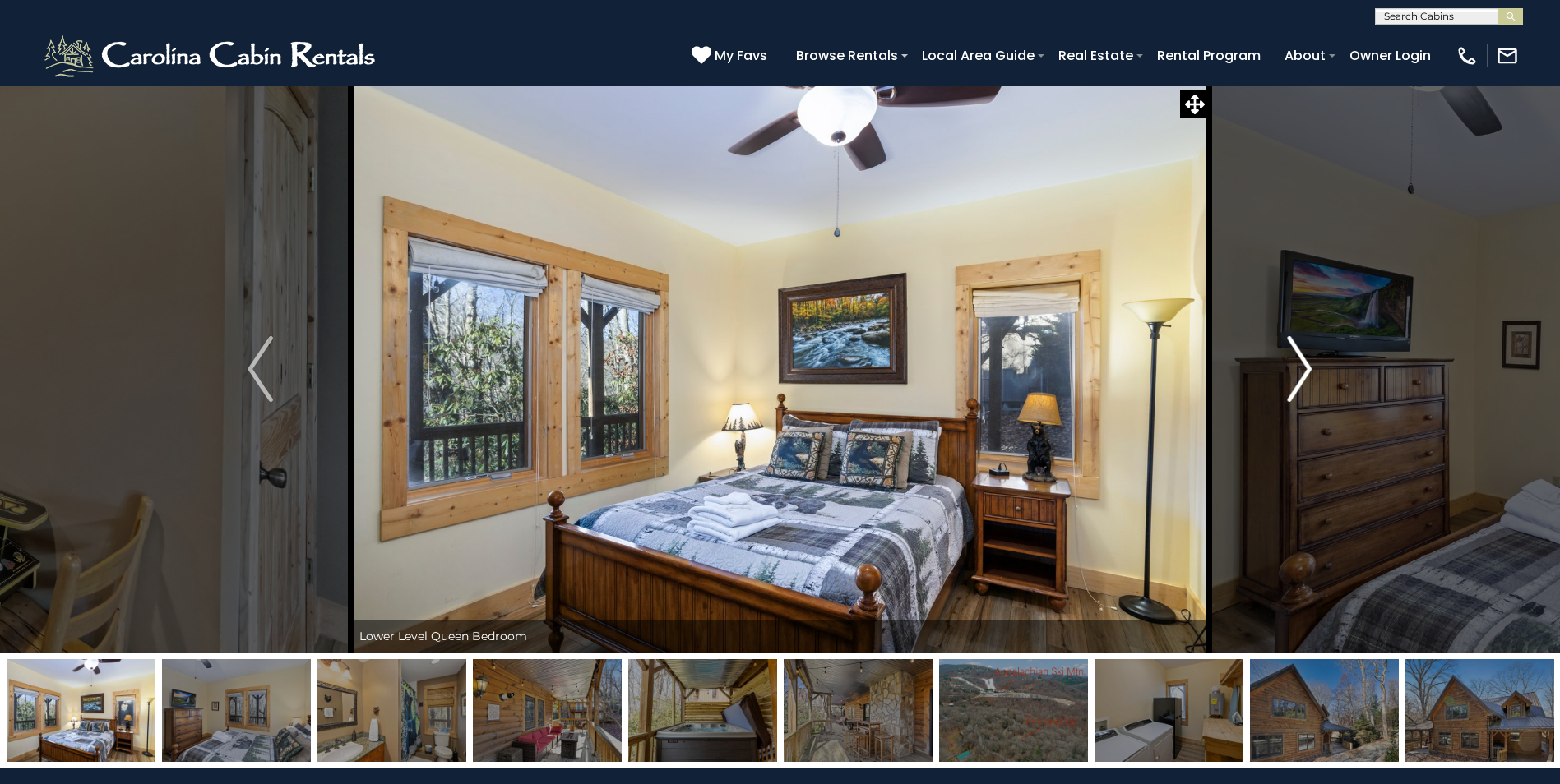
click at [1297, 386] on img "Next" at bounding box center [1299, 369] width 24 height 66
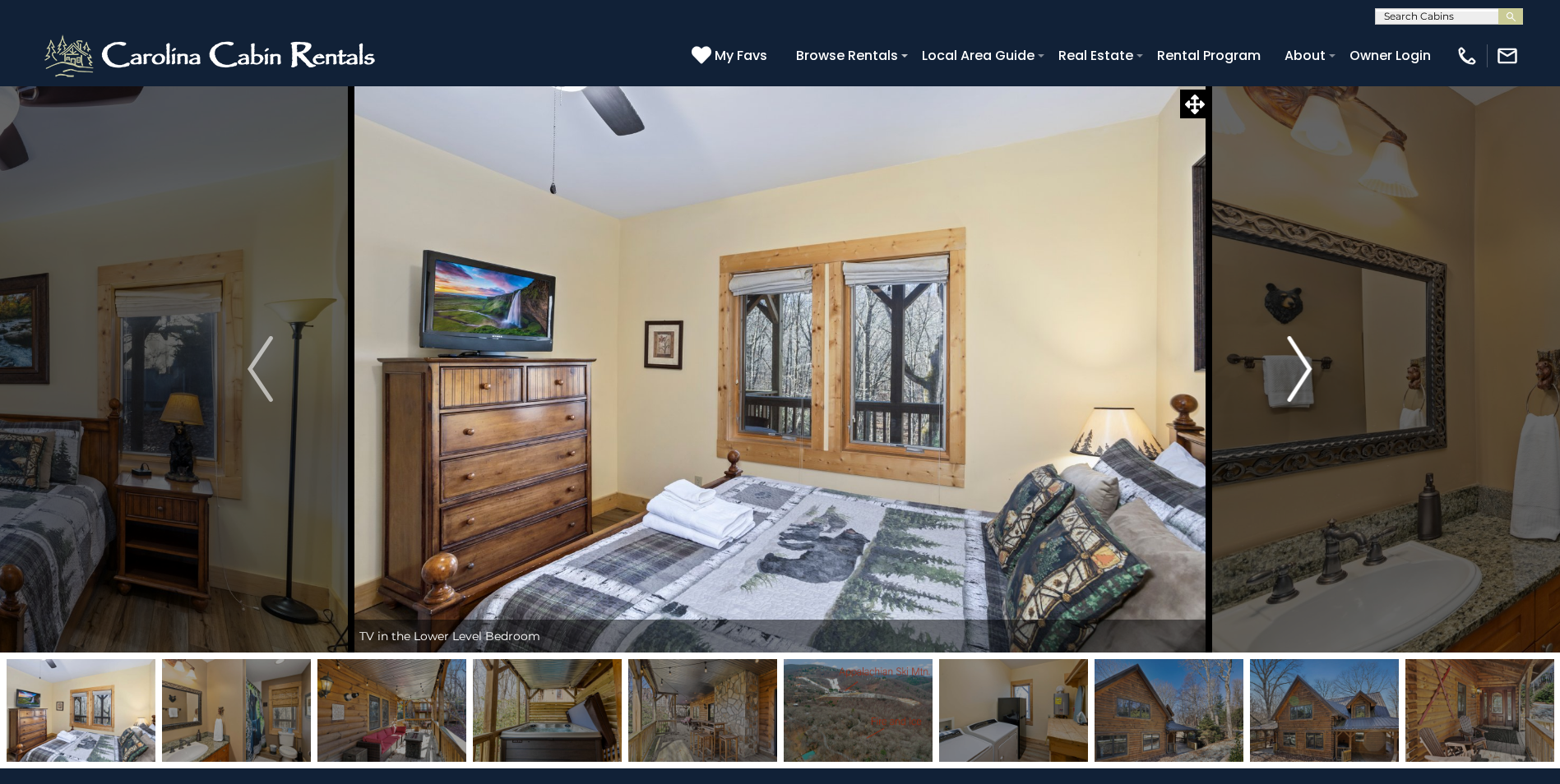
click at [1297, 386] on img "Next" at bounding box center [1299, 369] width 24 height 66
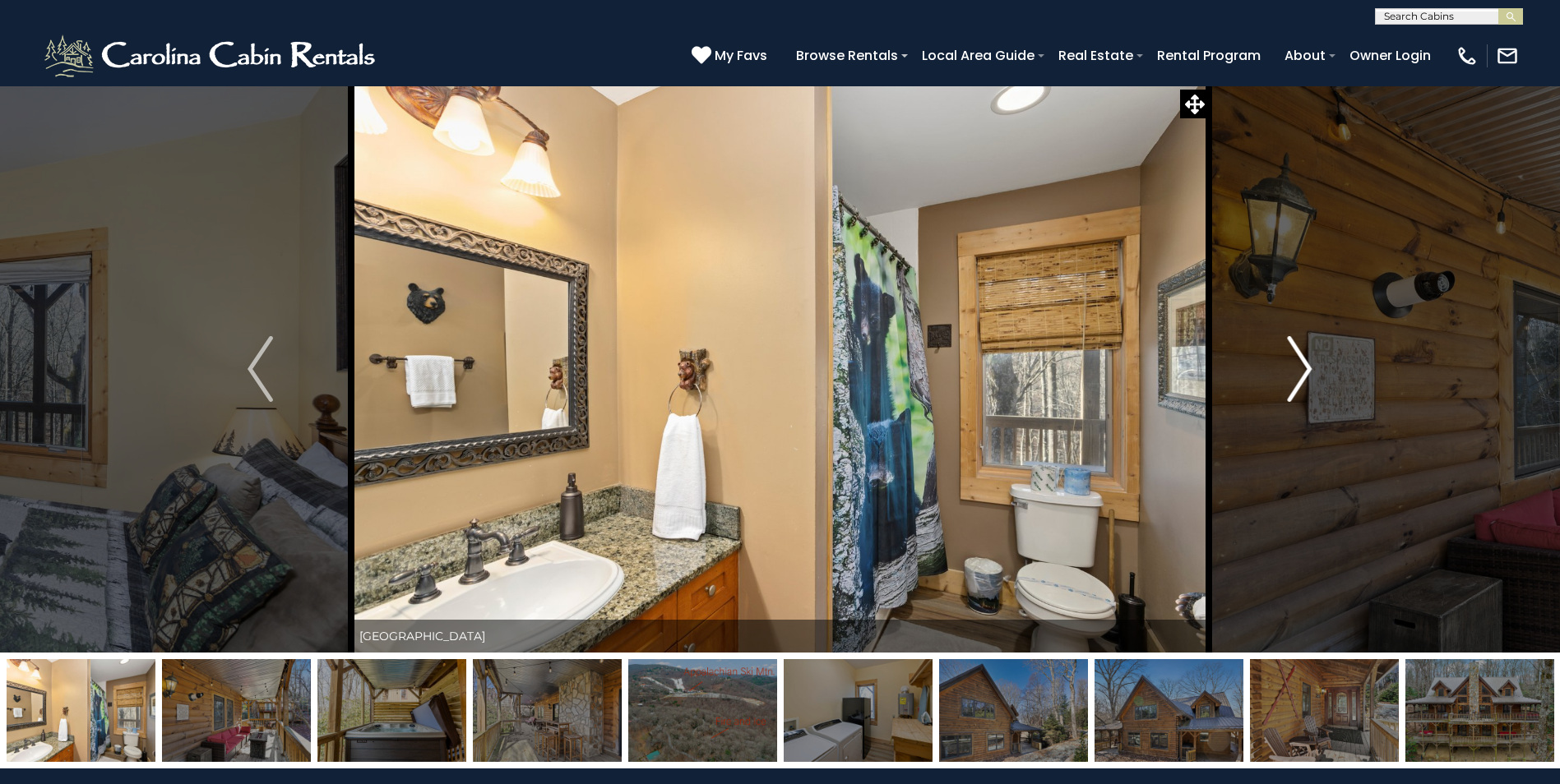
click at [1297, 386] on img "Next" at bounding box center [1299, 369] width 24 height 66
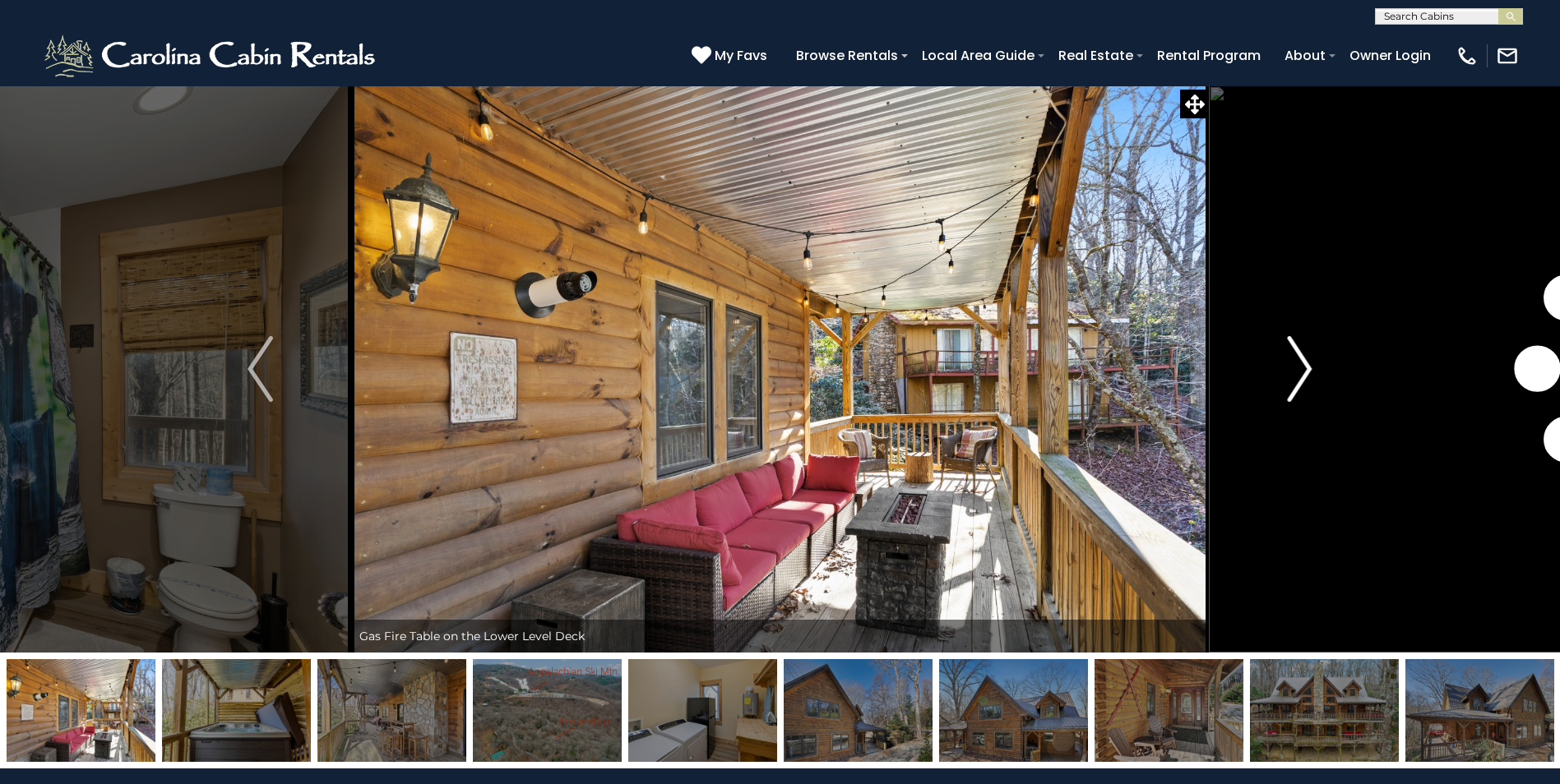
click at [1297, 386] on img "Next" at bounding box center [1299, 369] width 24 height 66
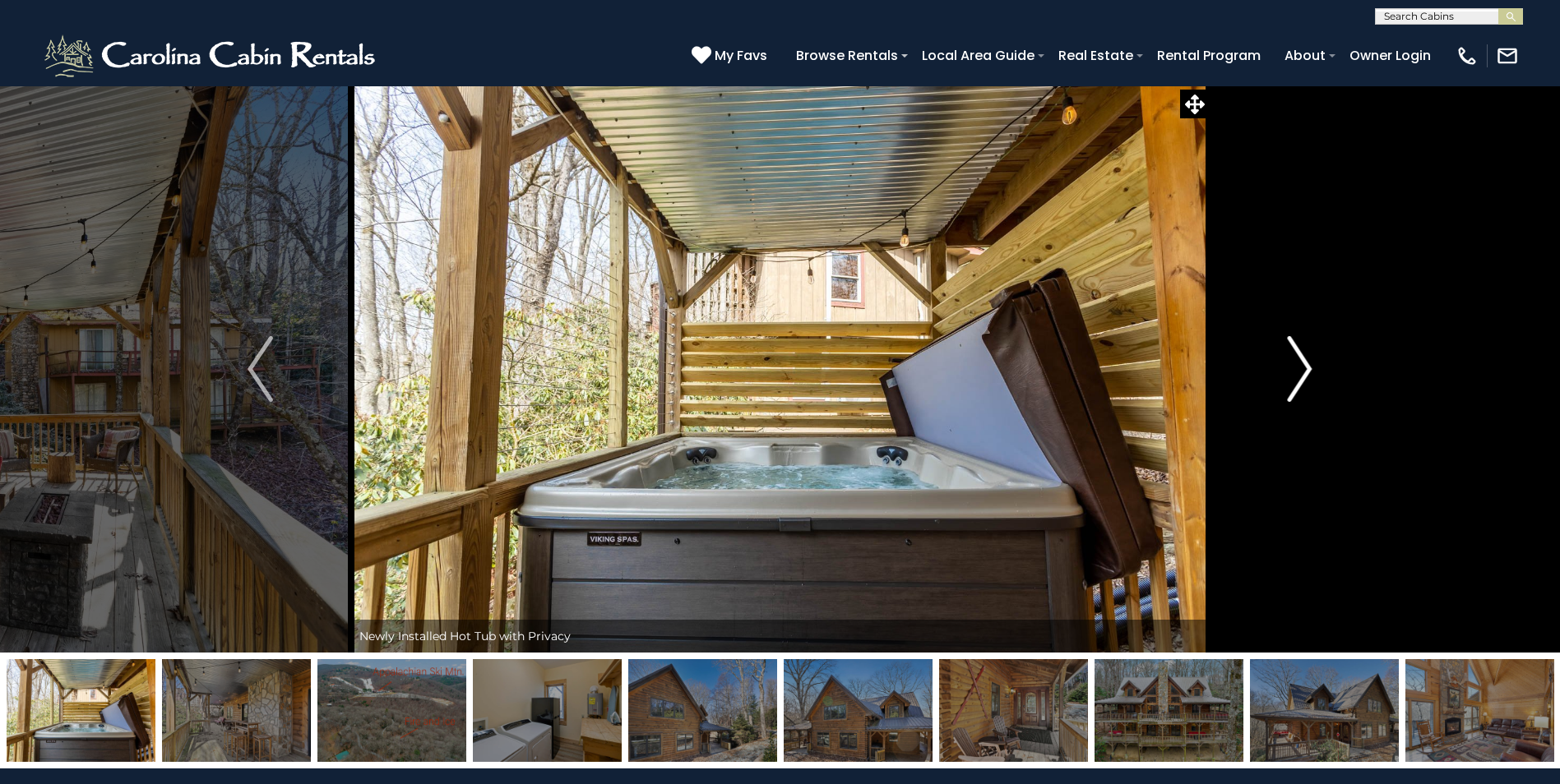
click at [1297, 386] on img "Next" at bounding box center [1299, 369] width 24 height 66
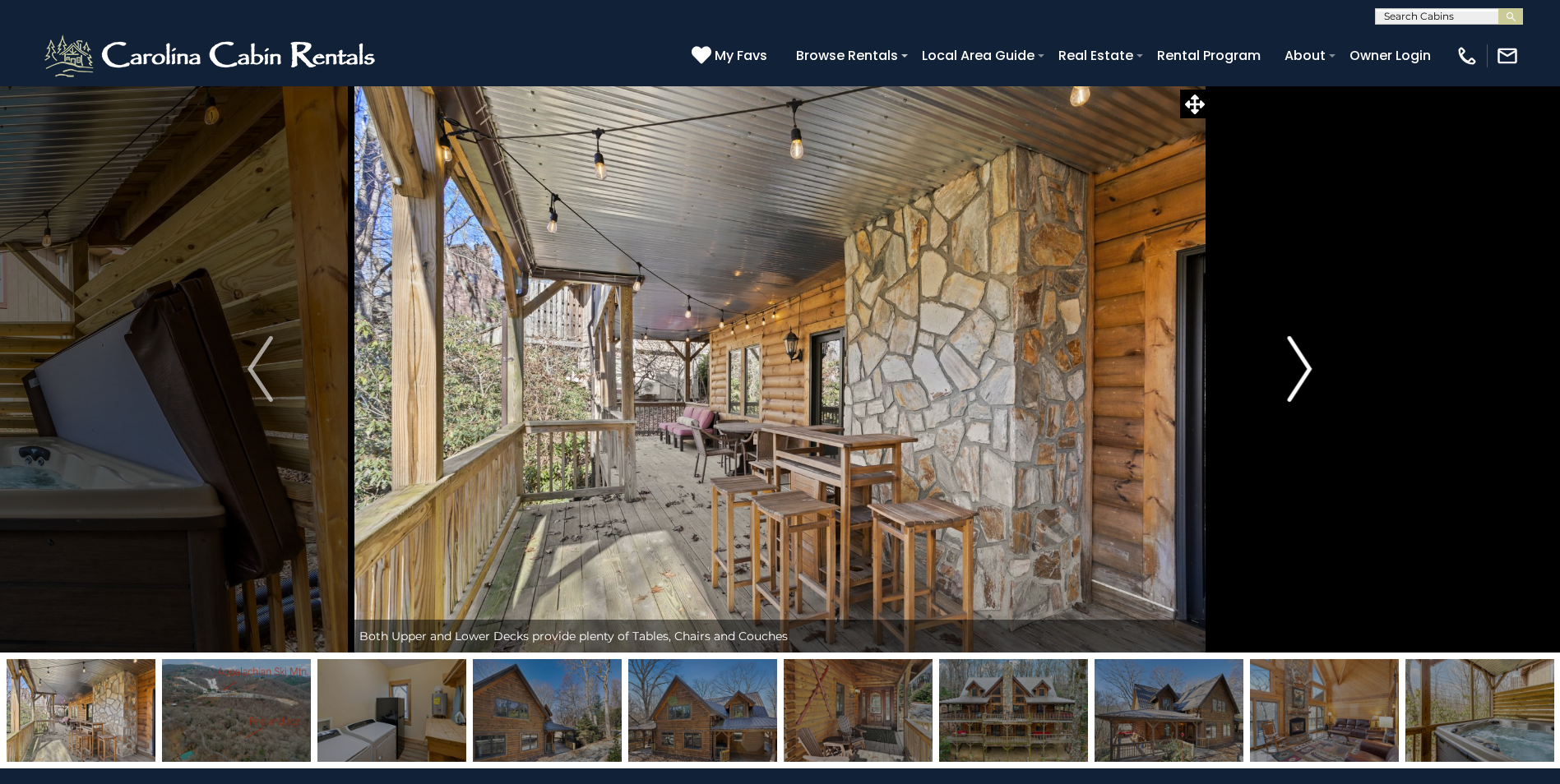
click at [1297, 386] on img "Next" at bounding box center [1299, 369] width 24 height 66
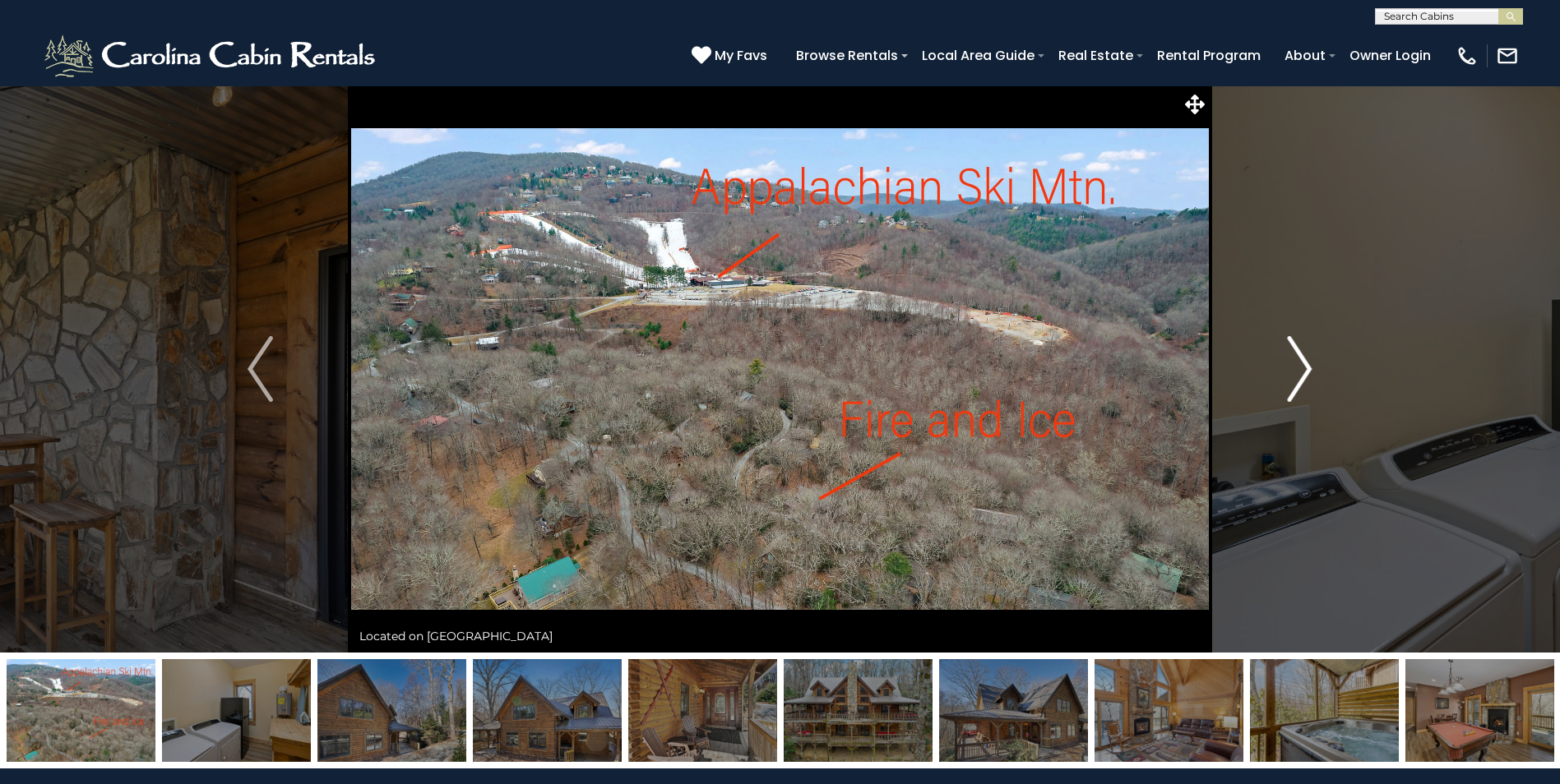
click at [1297, 386] on img "Next" at bounding box center [1299, 369] width 24 height 66
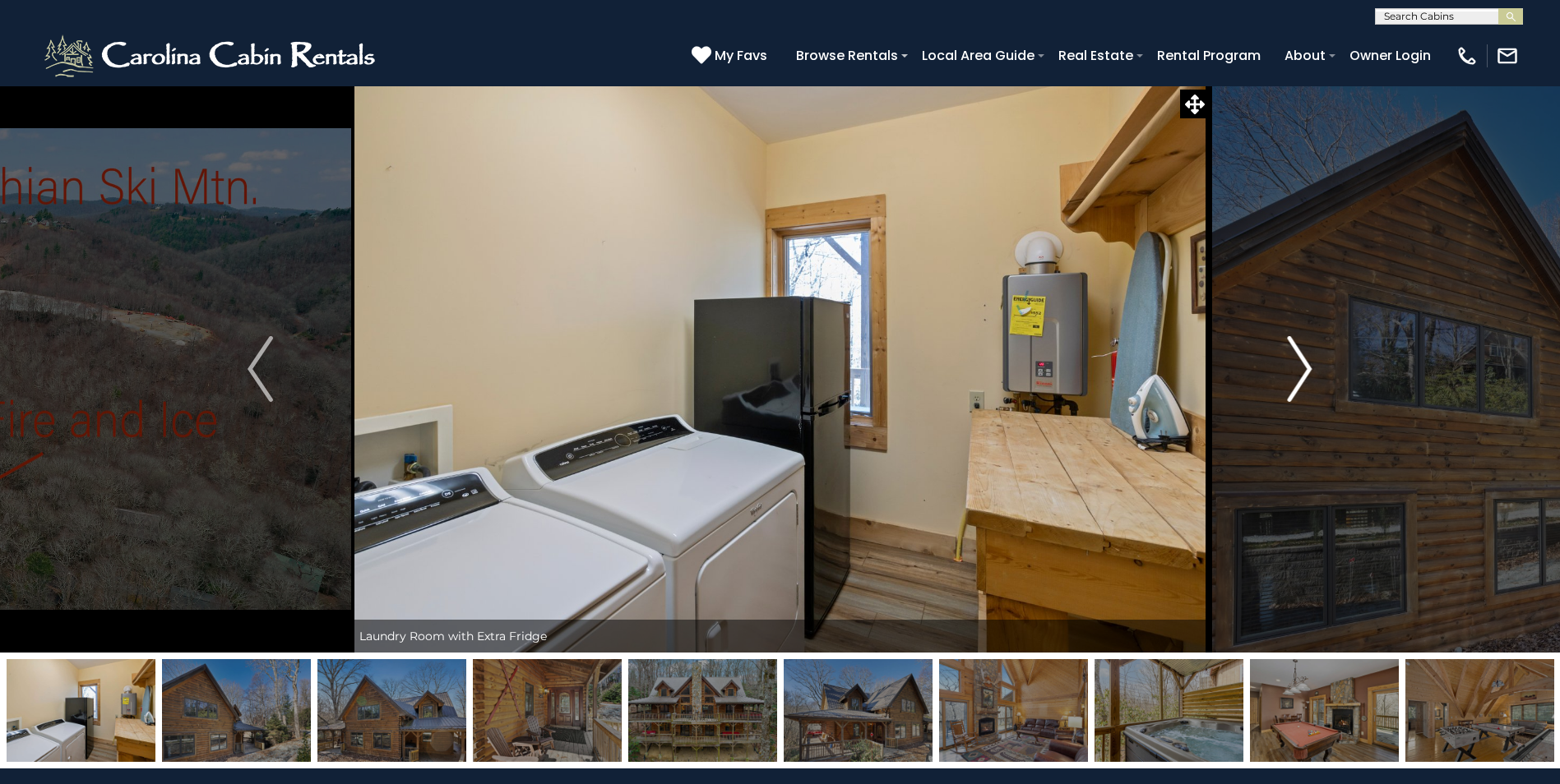
click at [1297, 386] on img "Next" at bounding box center [1299, 369] width 24 height 66
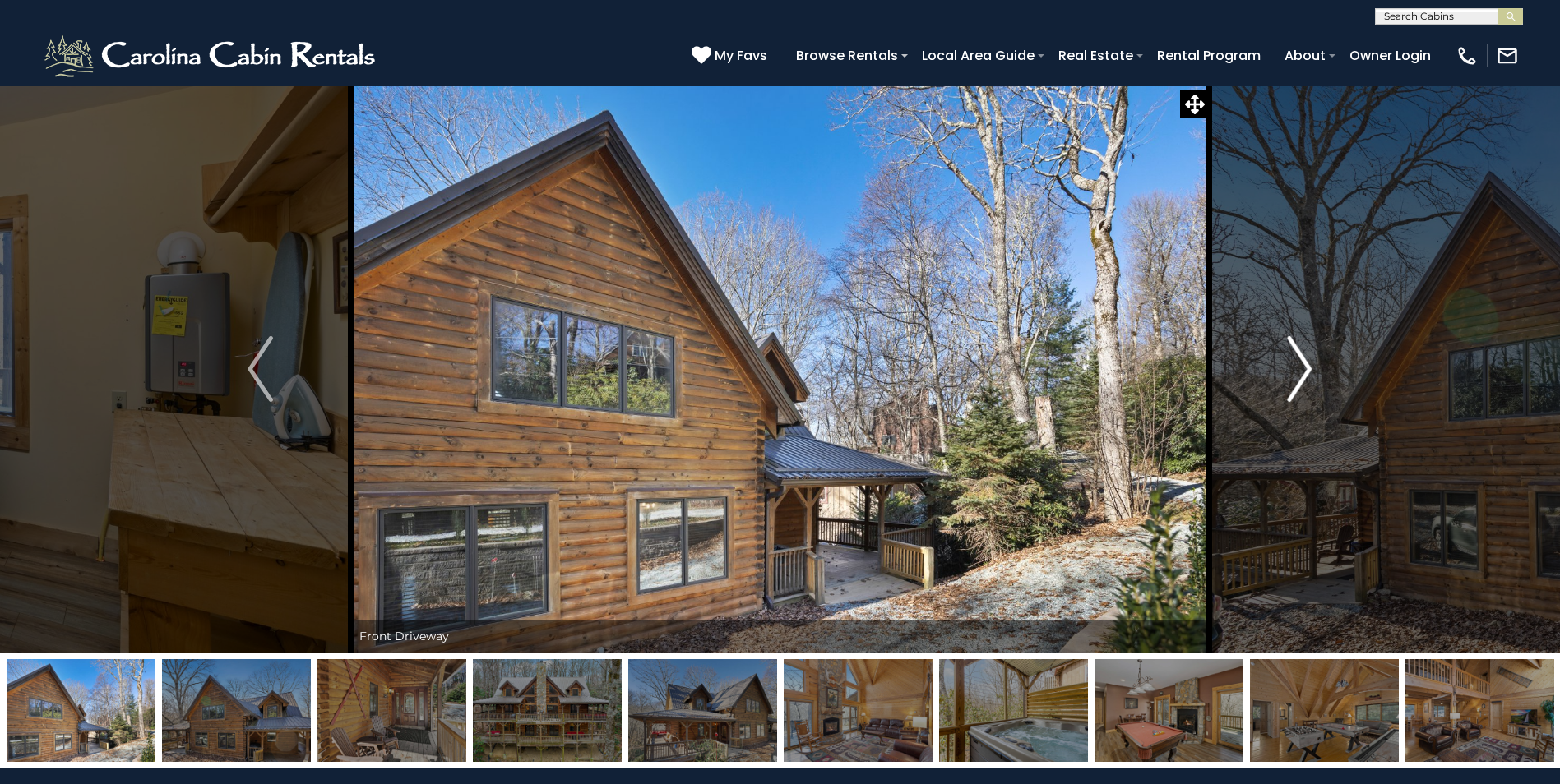
click at [1297, 386] on img "Next" at bounding box center [1299, 369] width 24 height 66
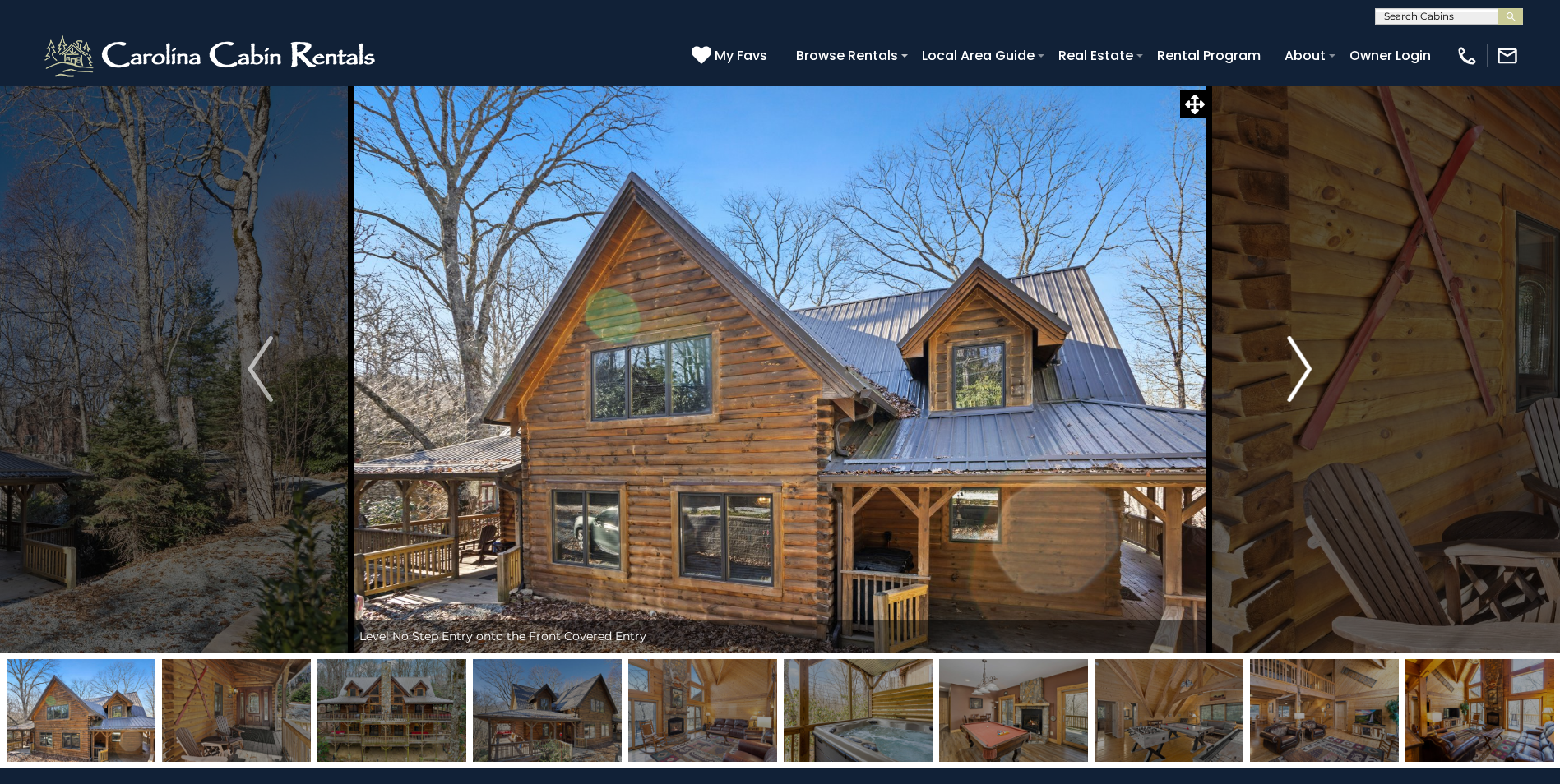
click at [1297, 386] on img "Next" at bounding box center [1299, 369] width 24 height 66
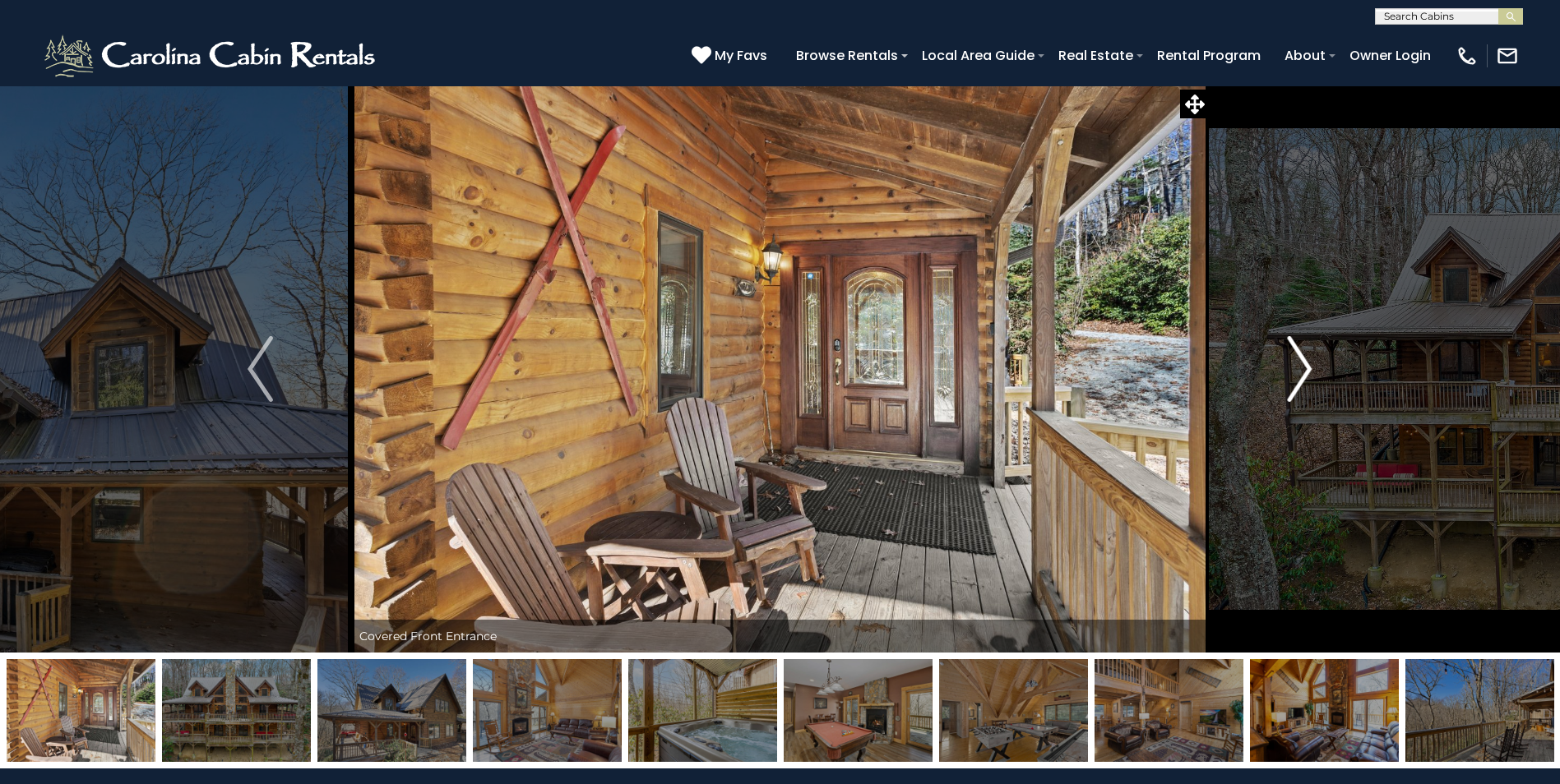
click at [1297, 386] on img "Next" at bounding box center [1299, 369] width 24 height 66
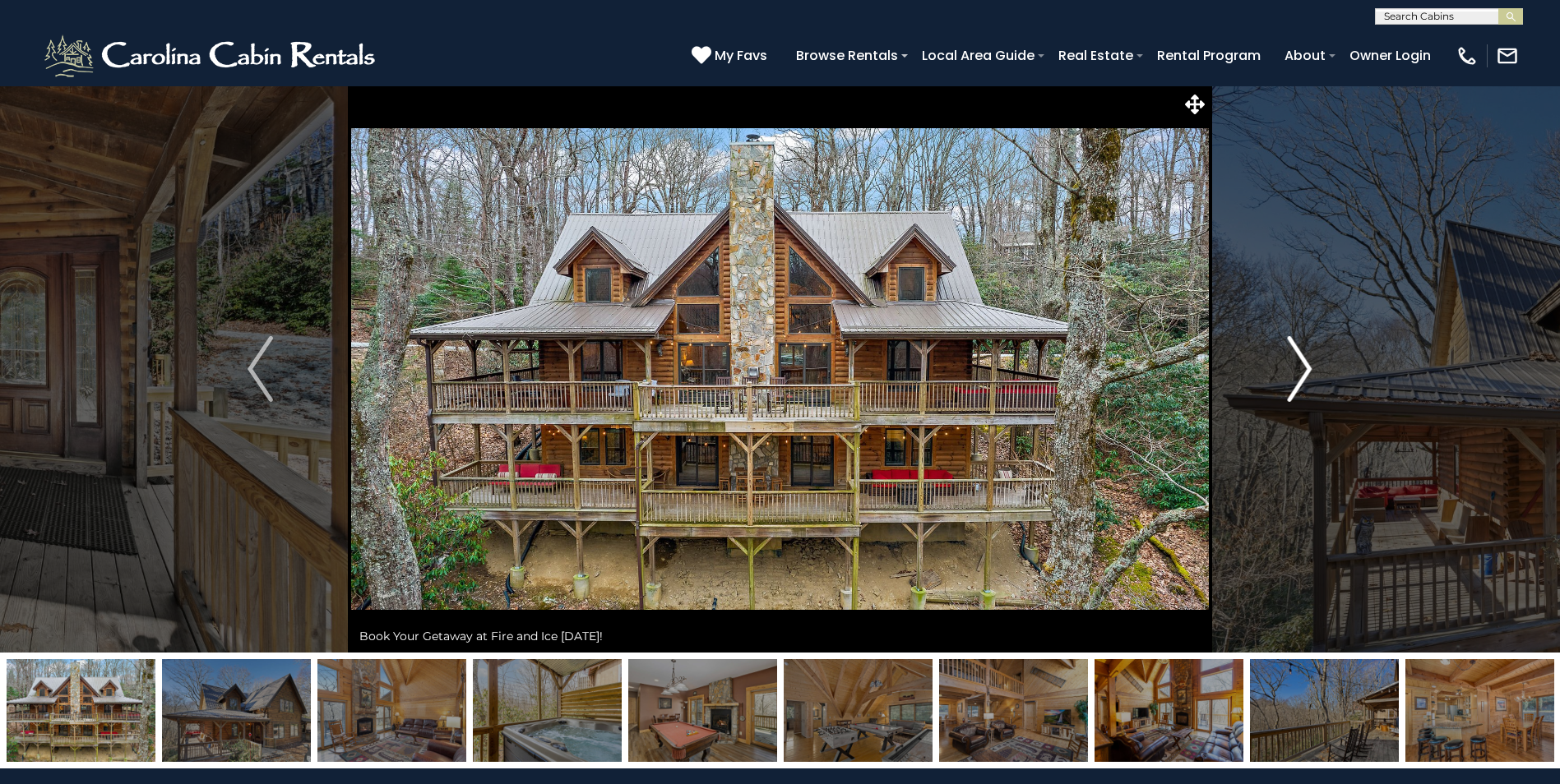
click at [1297, 386] on img "Next" at bounding box center [1299, 369] width 24 height 66
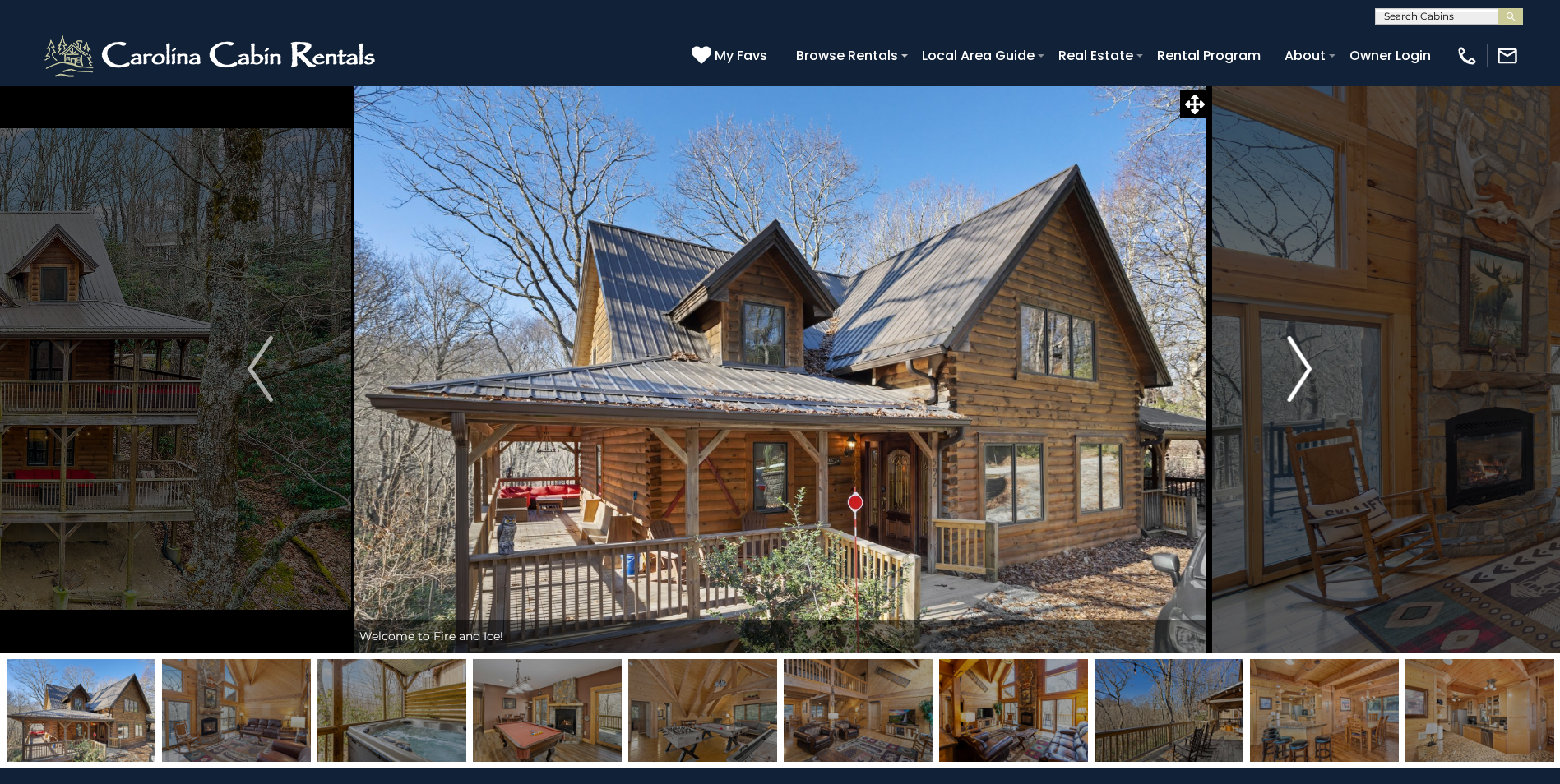
click at [1297, 386] on img "Next" at bounding box center [1299, 369] width 24 height 66
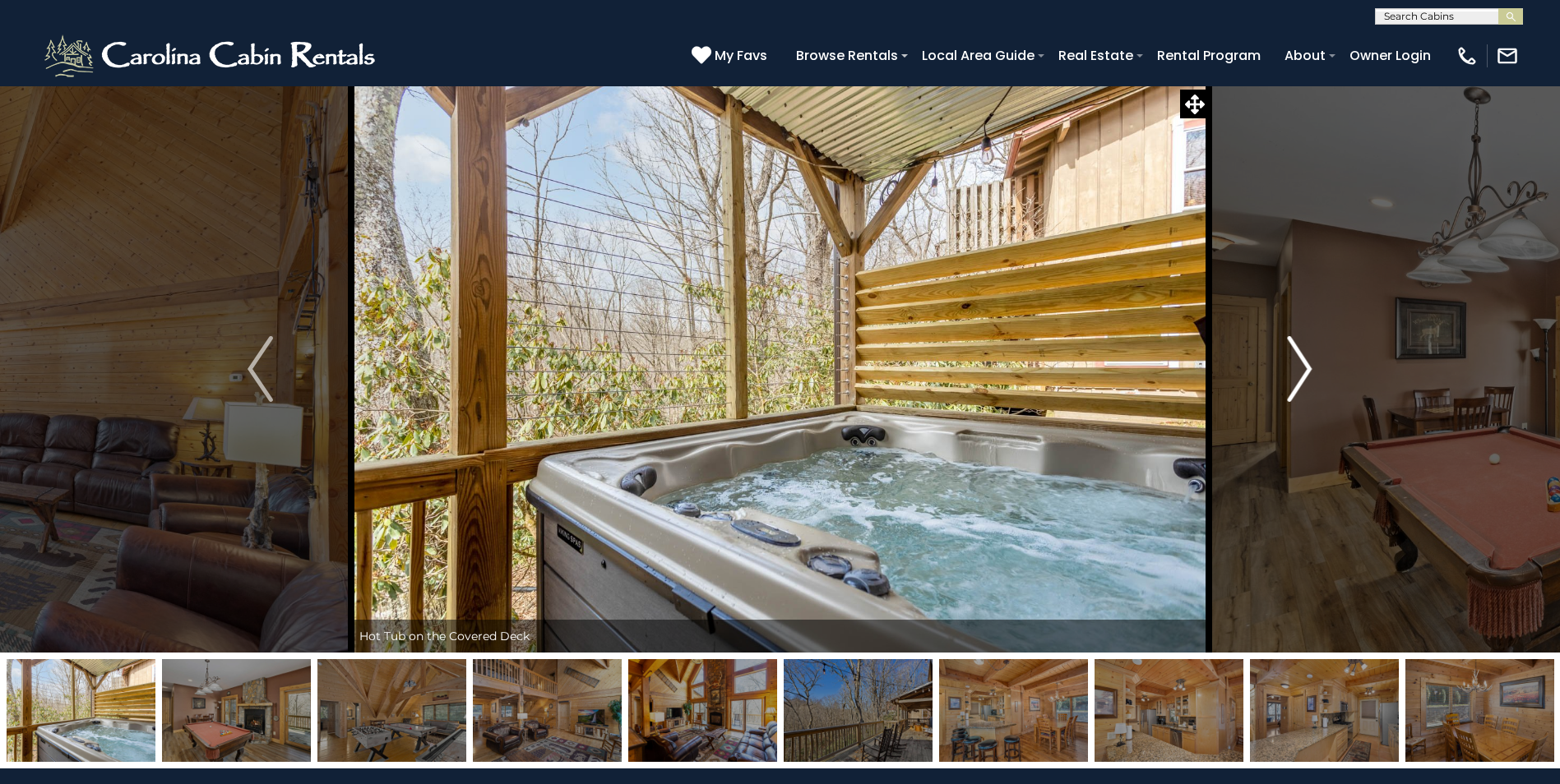
click at [1296, 386] on img "Next" at bounding box center [1299, 369] width 24 height 66
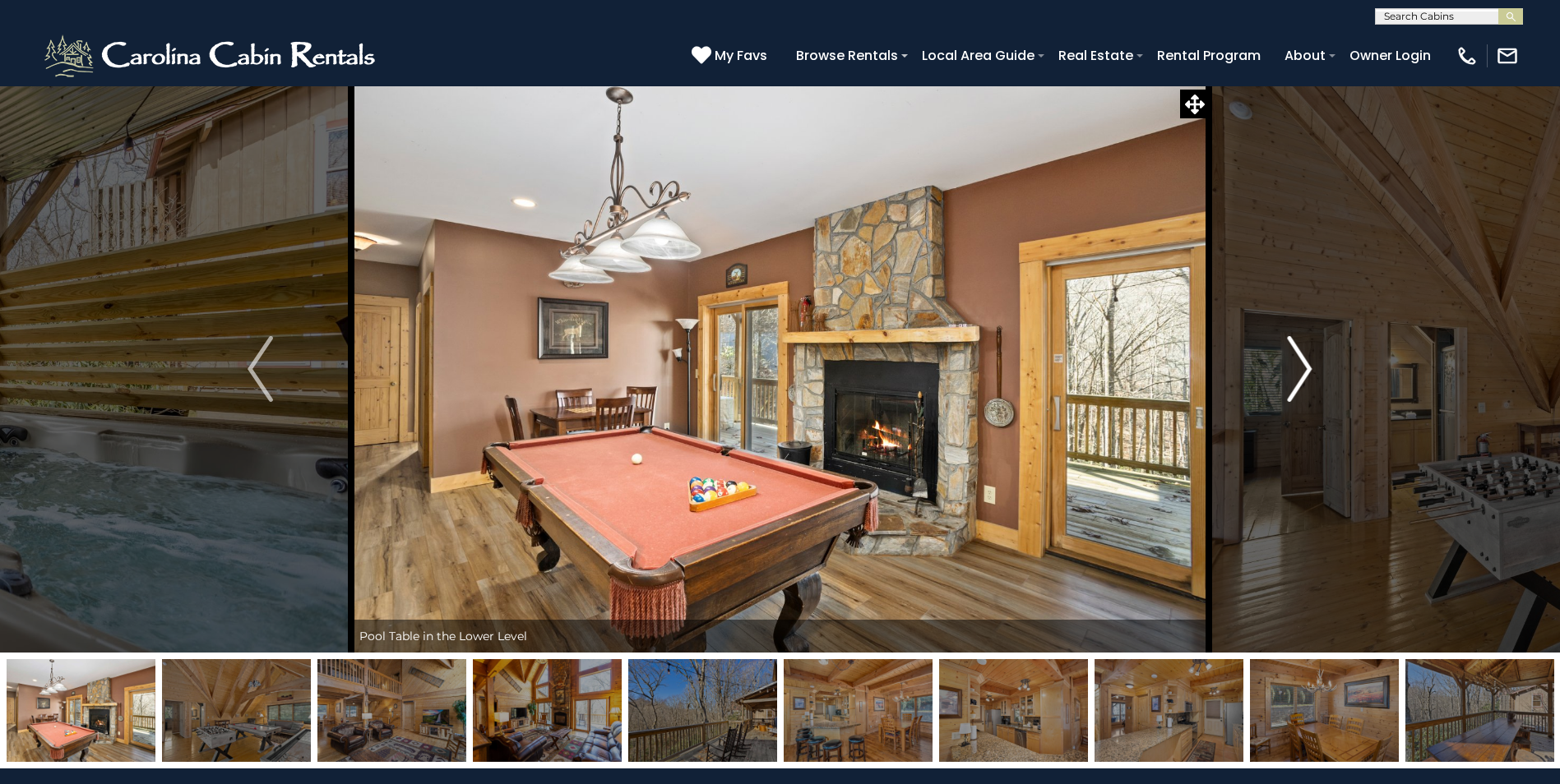
click at [1294, 386] on img "Next" at bounding box center [1299, 369] width 24 height 66
